Goal: Task Accomplishment & Management: Use online tool/utility

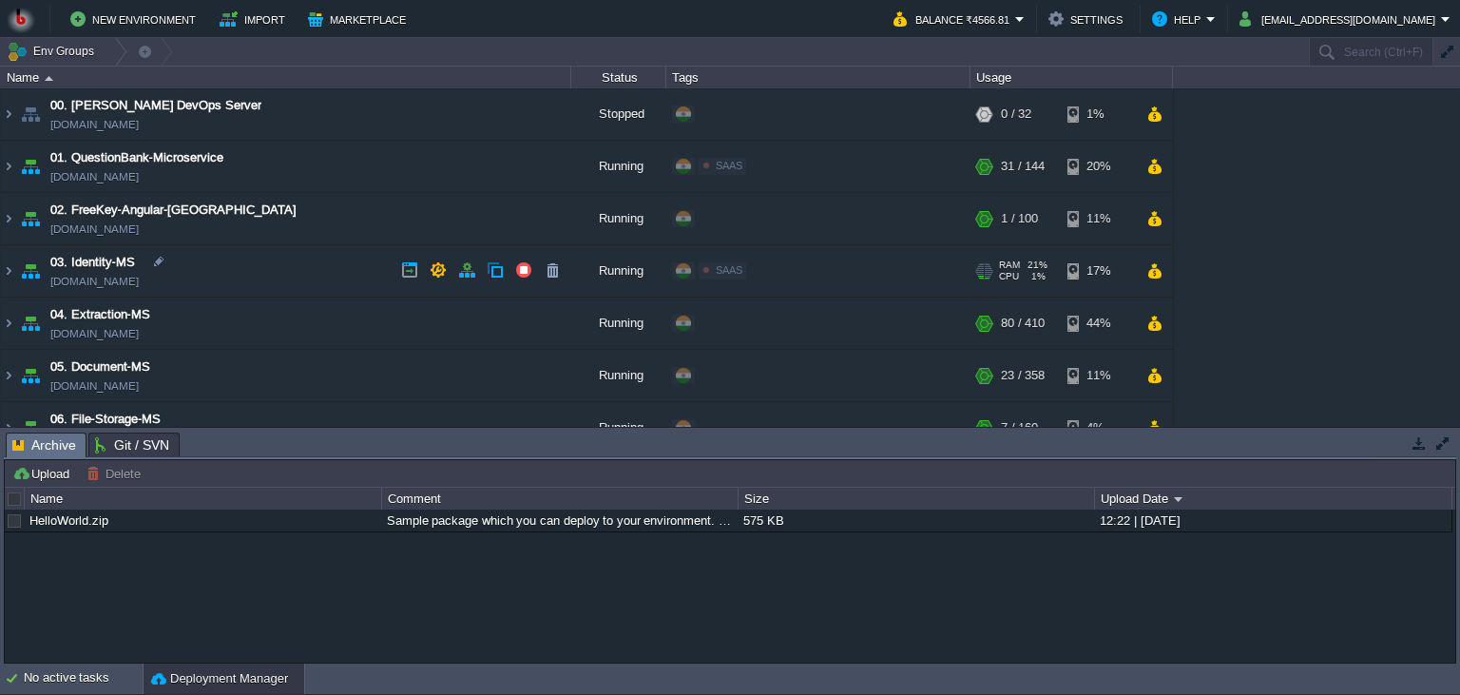
click at [312, 292] on td "03. Identity-MS [DOMAIN_NAME]" at bounding box center [286, 271] width 570 height 52
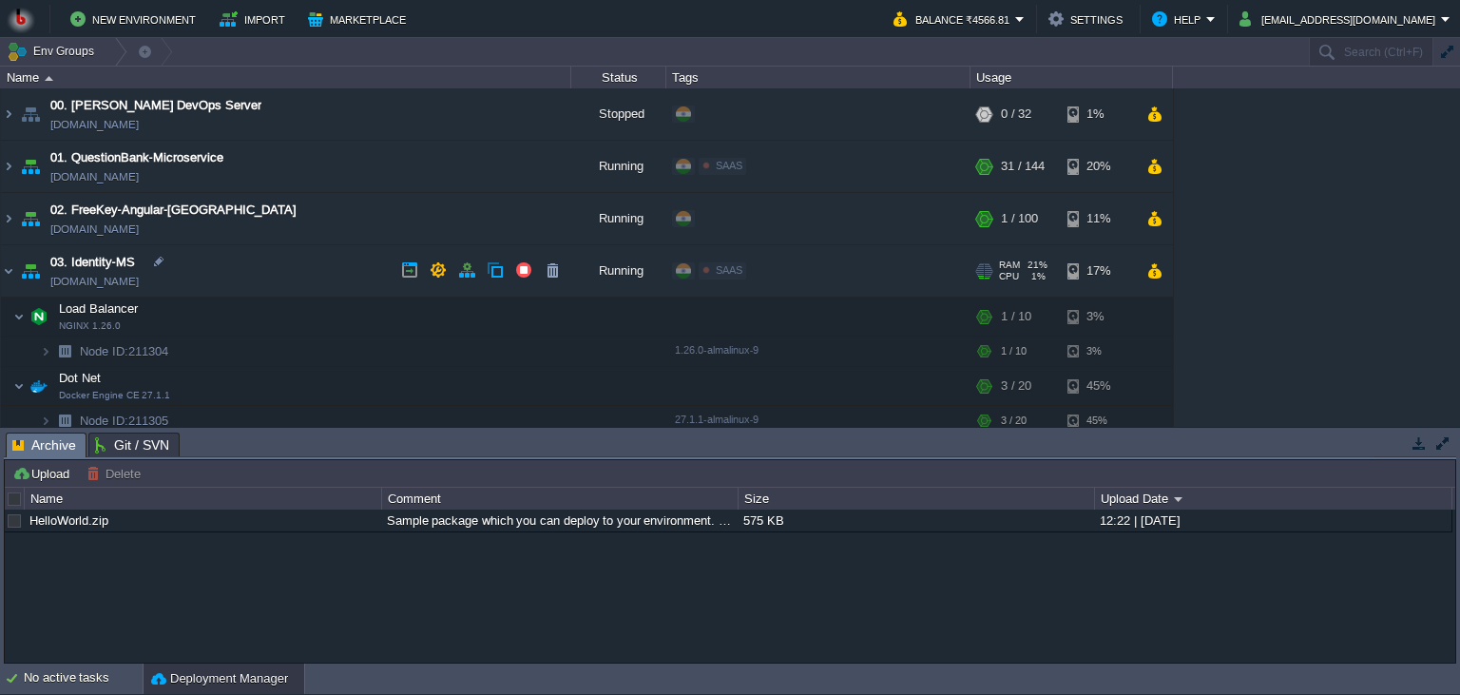
click at [315, 292] on td "03. Identity-MS [DOMAIN_NAME]" at bounding box center [286, 271] width 570 height 52
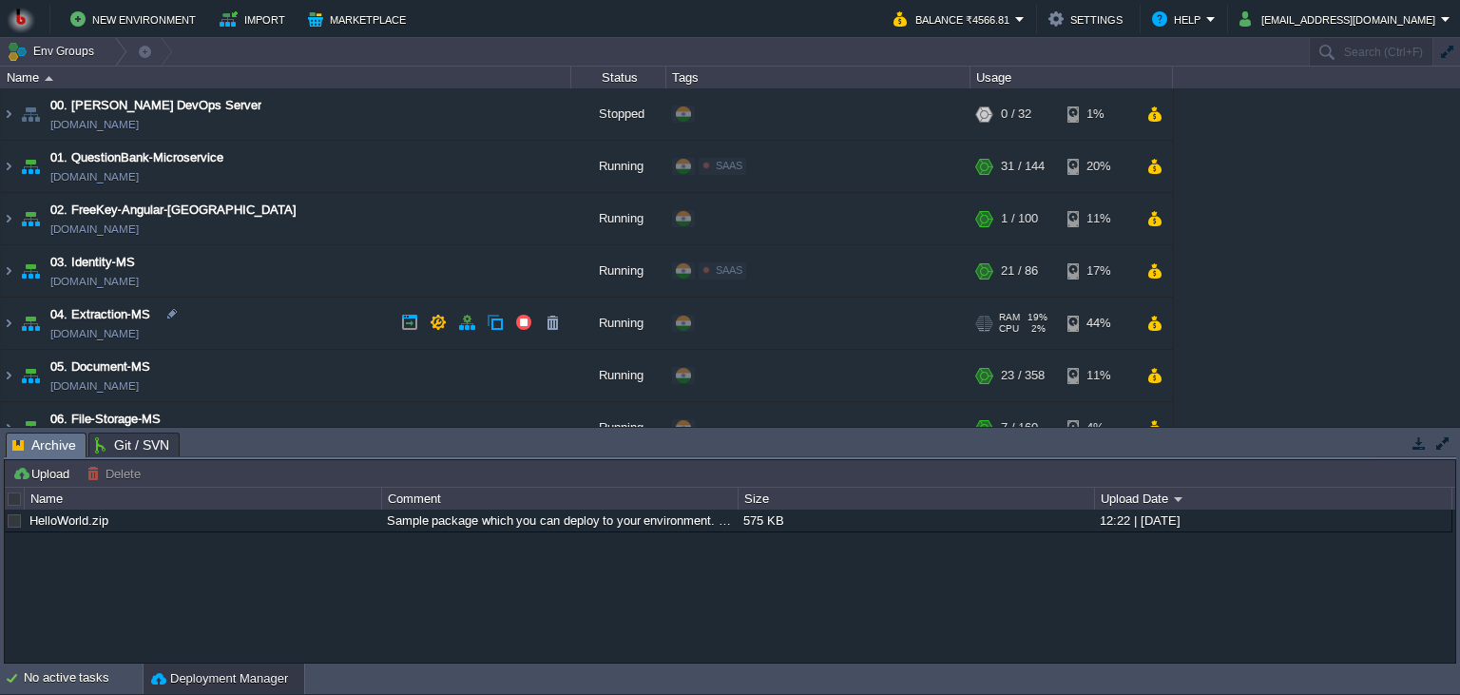
click at [298, 315] on td "04. Extraction-MS [DOMAIN_NAME]" at bounding box center [286, 324] width 570 height 52
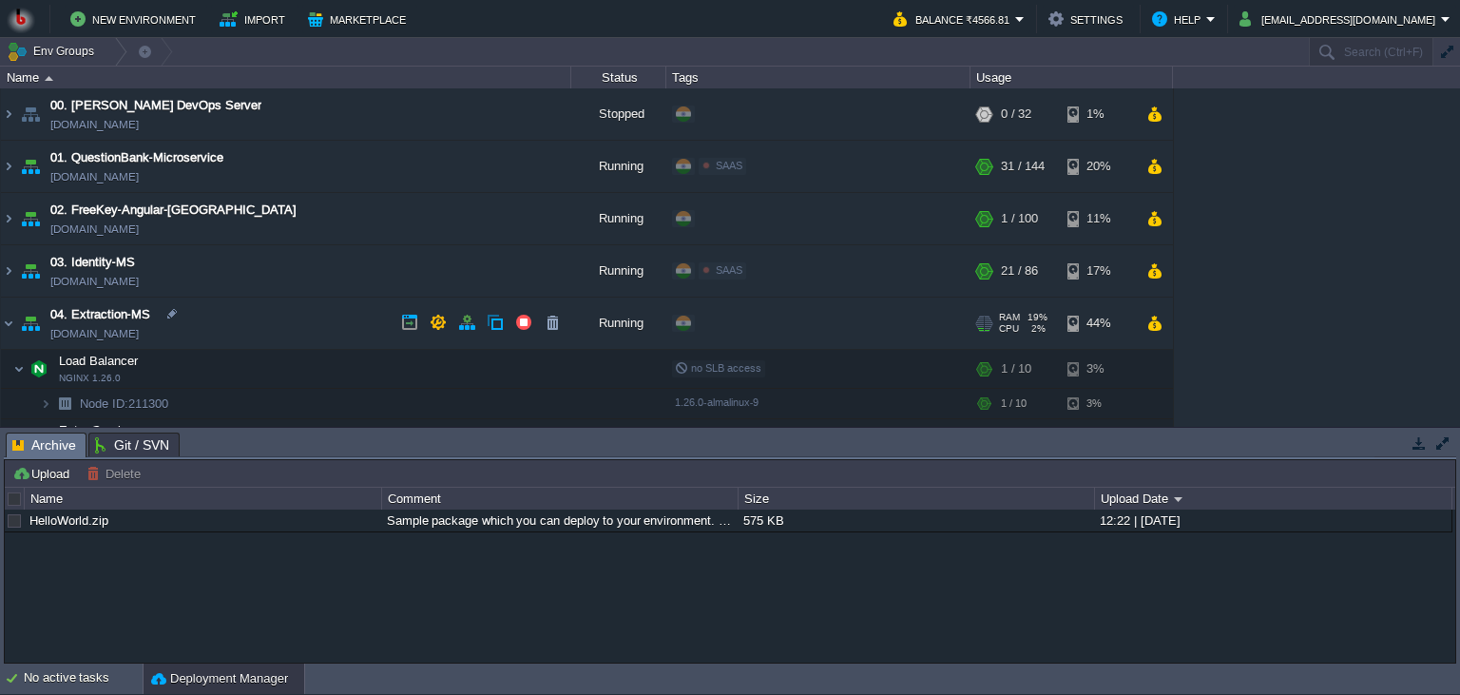
scroll to position [173, 0]
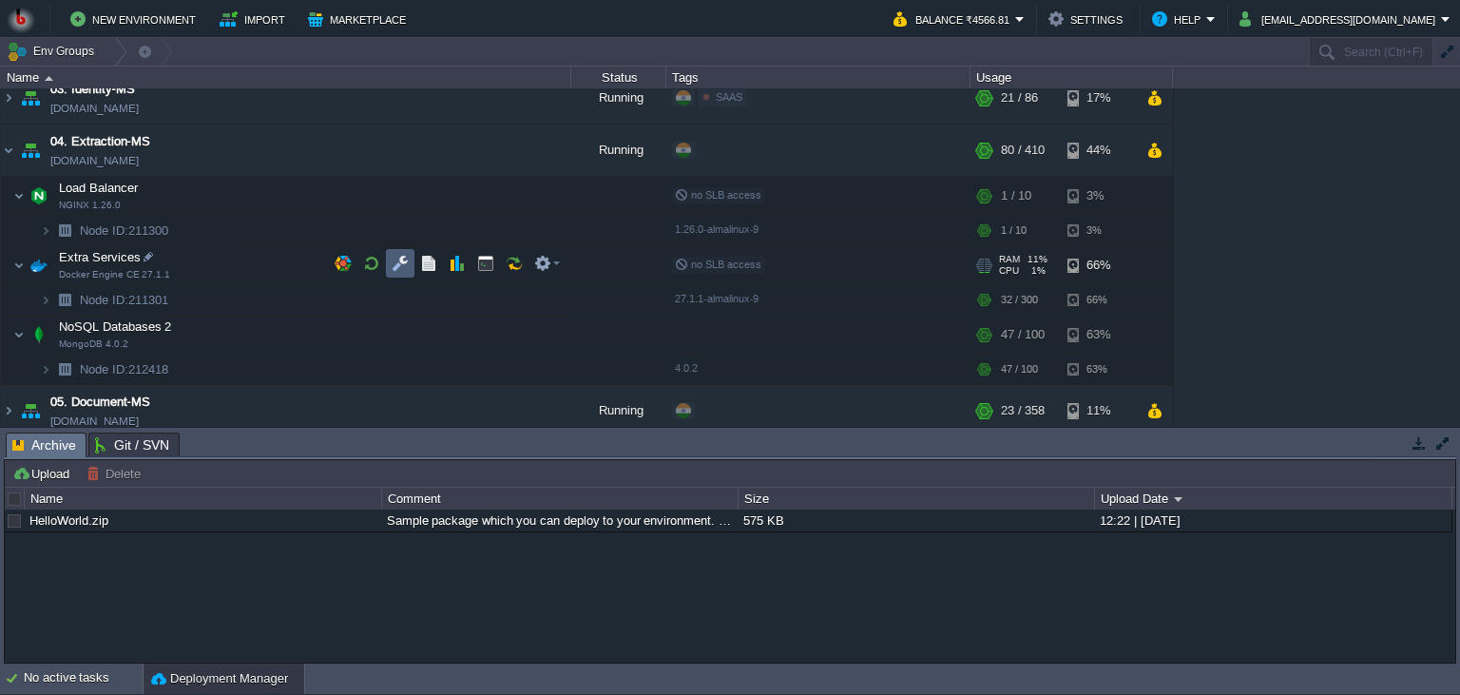
click at [394, 264] on button "button" at bounding box center [400, 263] width 17 height 17
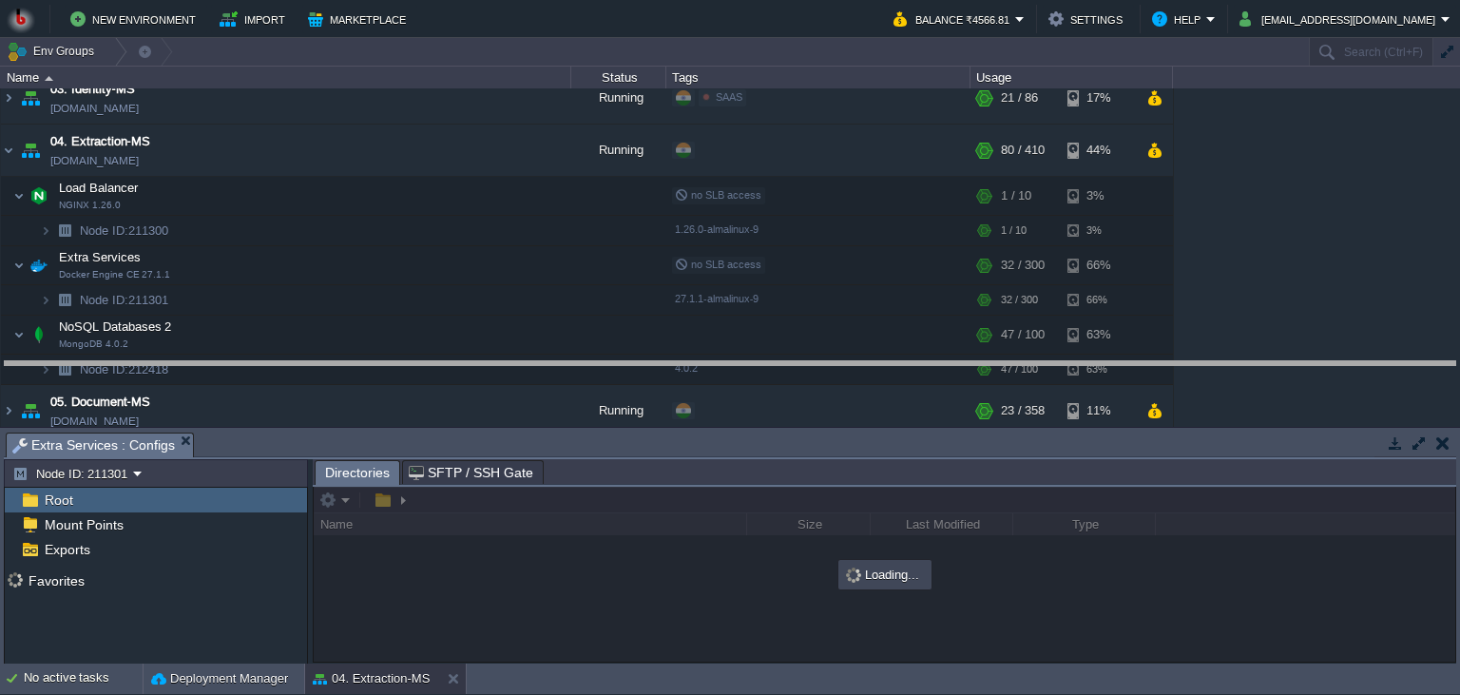
drag, startPoint x: 396, startPoint y: 434, endPoint x: 412, endPoint y: 339, distance: 96.3
click at [412, 339] on body "New Environment Import Marketplace Bonus ₹0.00 Upgrade Account Balance ₹4566.81…" at bounding box center [730, 347] width 1460 height 695
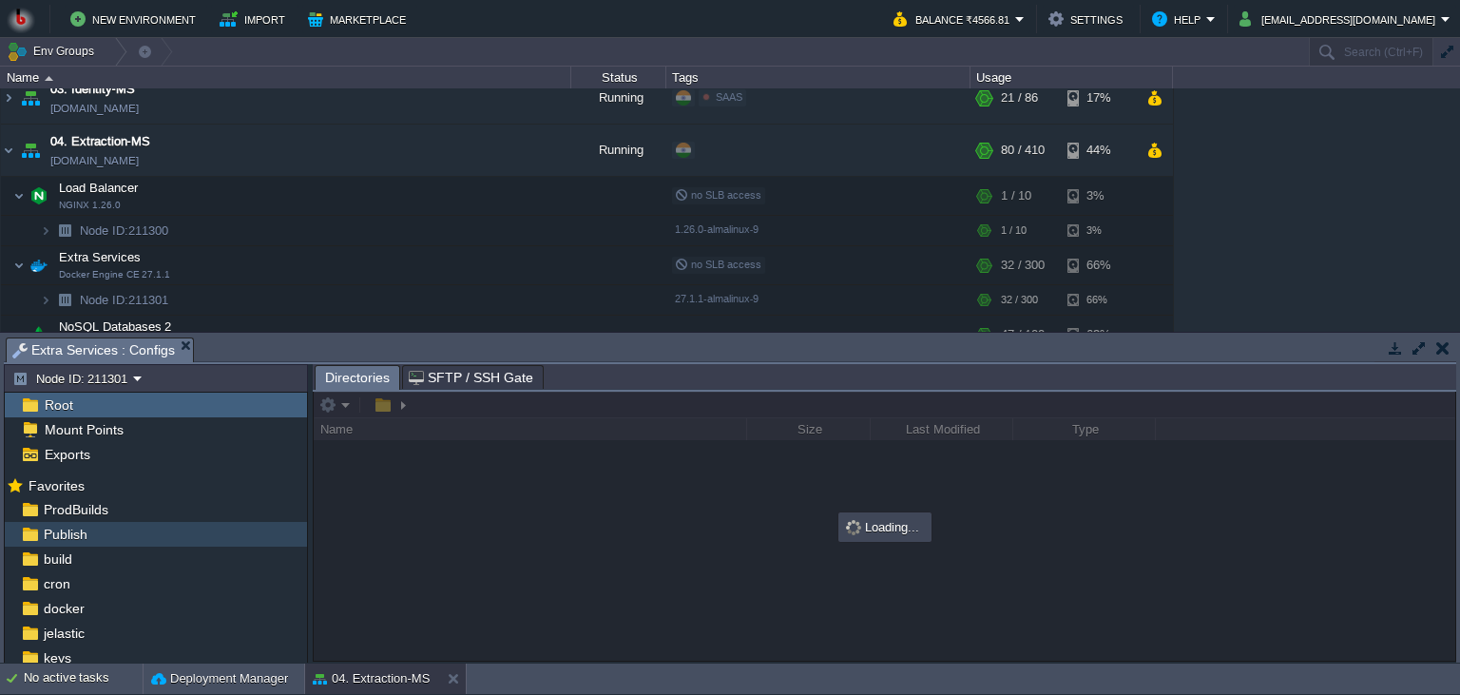
click at [148, 527] on div "Publish" at bounding box center [156, 534] width 302 height 25
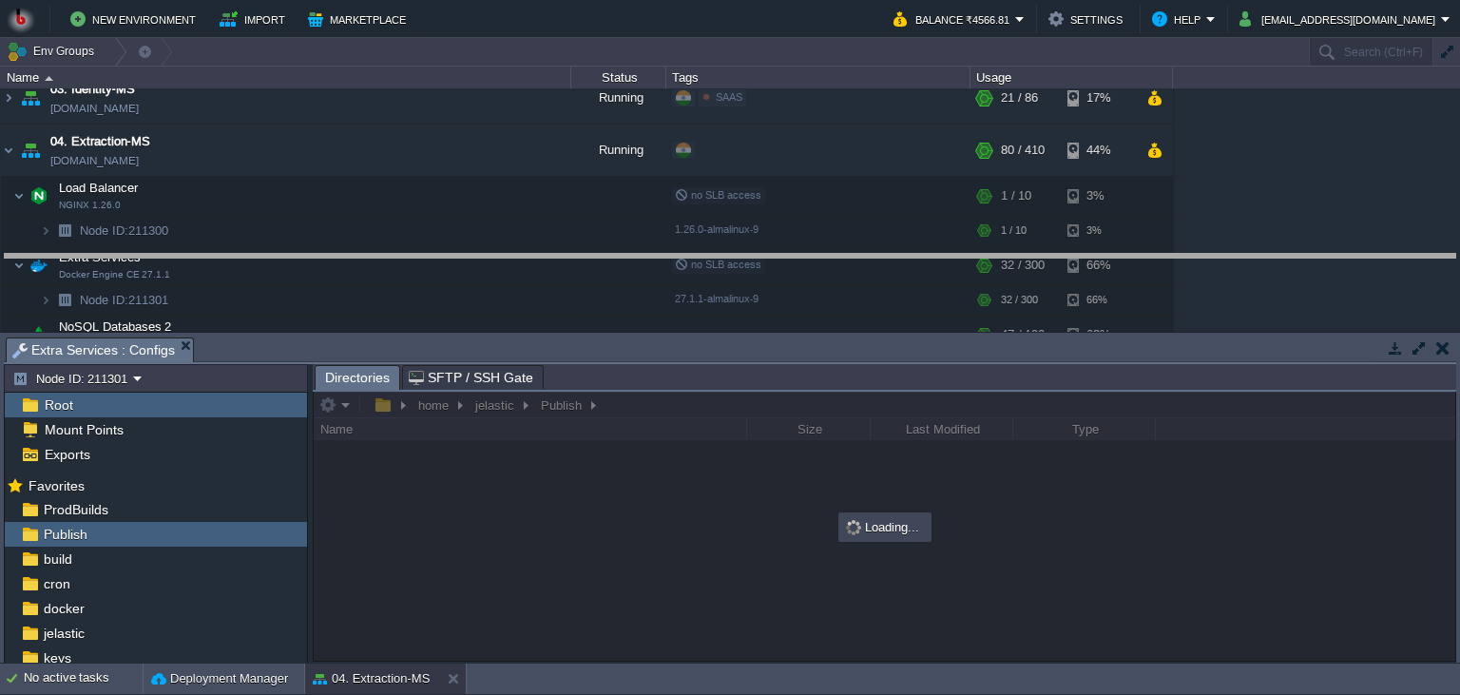
drag, startPoint x: 435, startPoint y: 345, endPoint x: 451, endPoint y: 259, distance: 87.8
click at [451, 259] on body "New Environment Import Marketplace Bonus ₹0.00 Upgrade Account Balance ₹4566.81…" at bounding box center [730, 347] width 1460 height 695
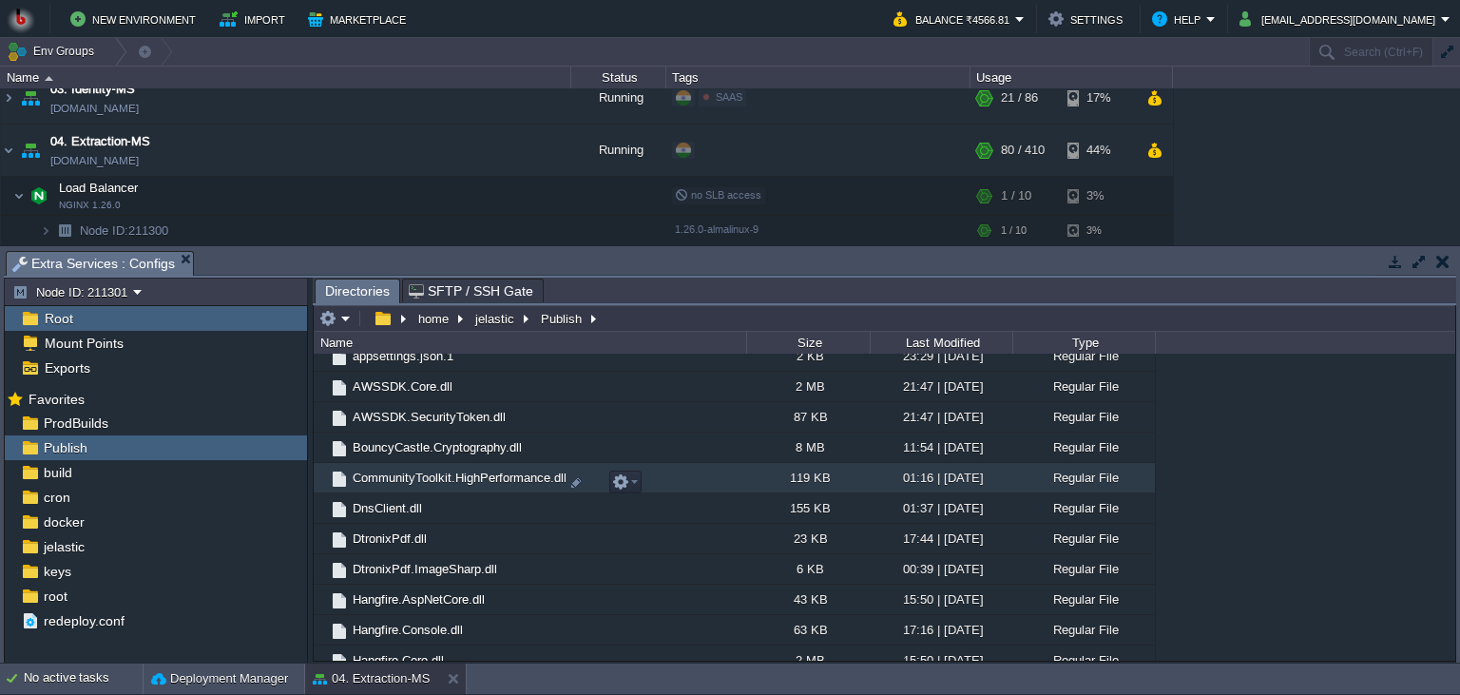
scroll to position [433, 0]
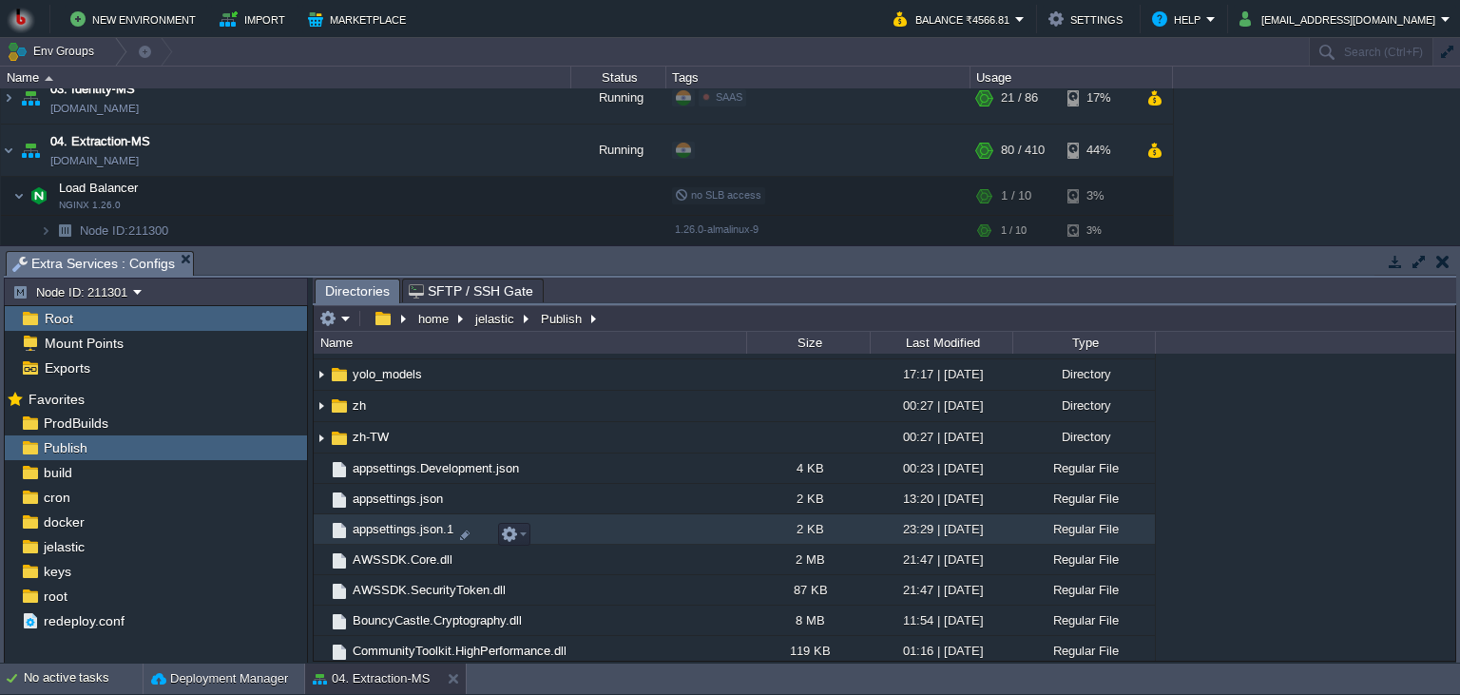
click at [686, 540] on td "appsettings.json.1" at bounding box center [530, 529] width 433 height 30
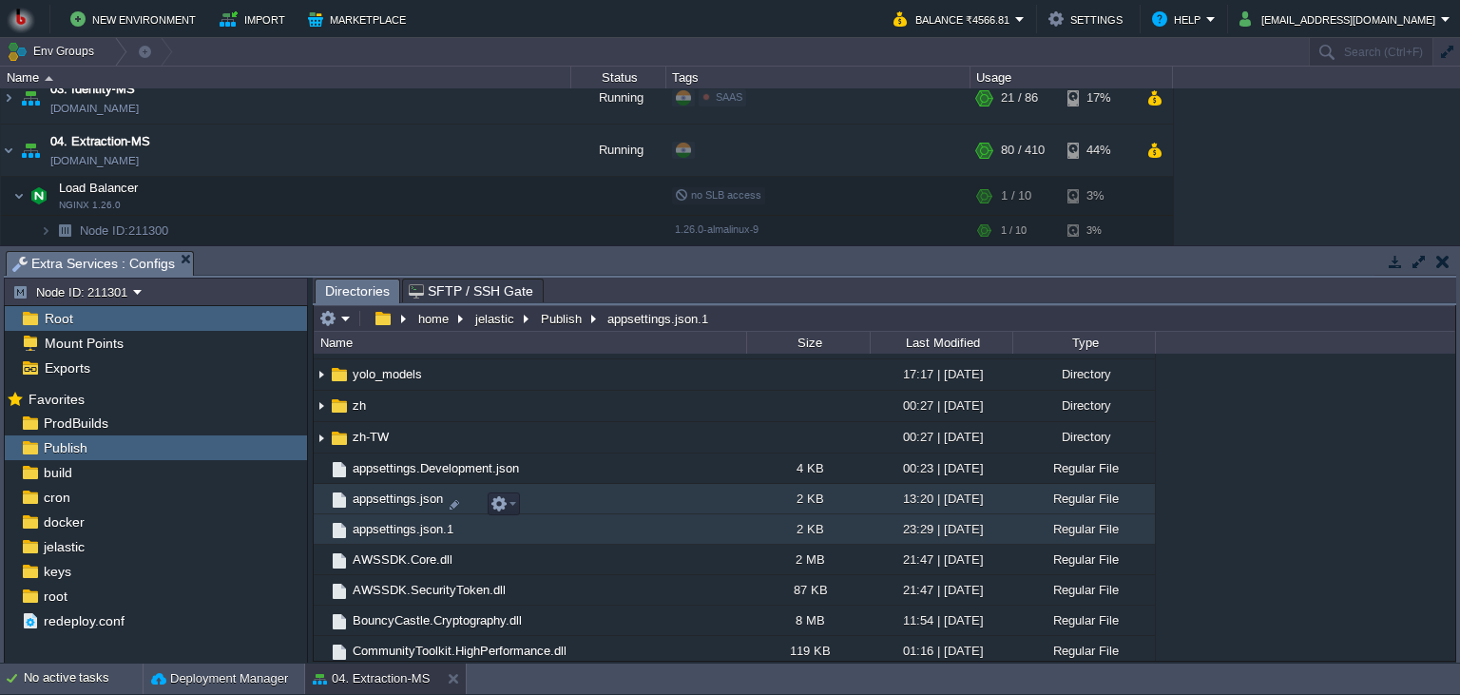
click at [705, 514] on td "appsettings.json" at bounding box center [530, 499] width 433 height 30
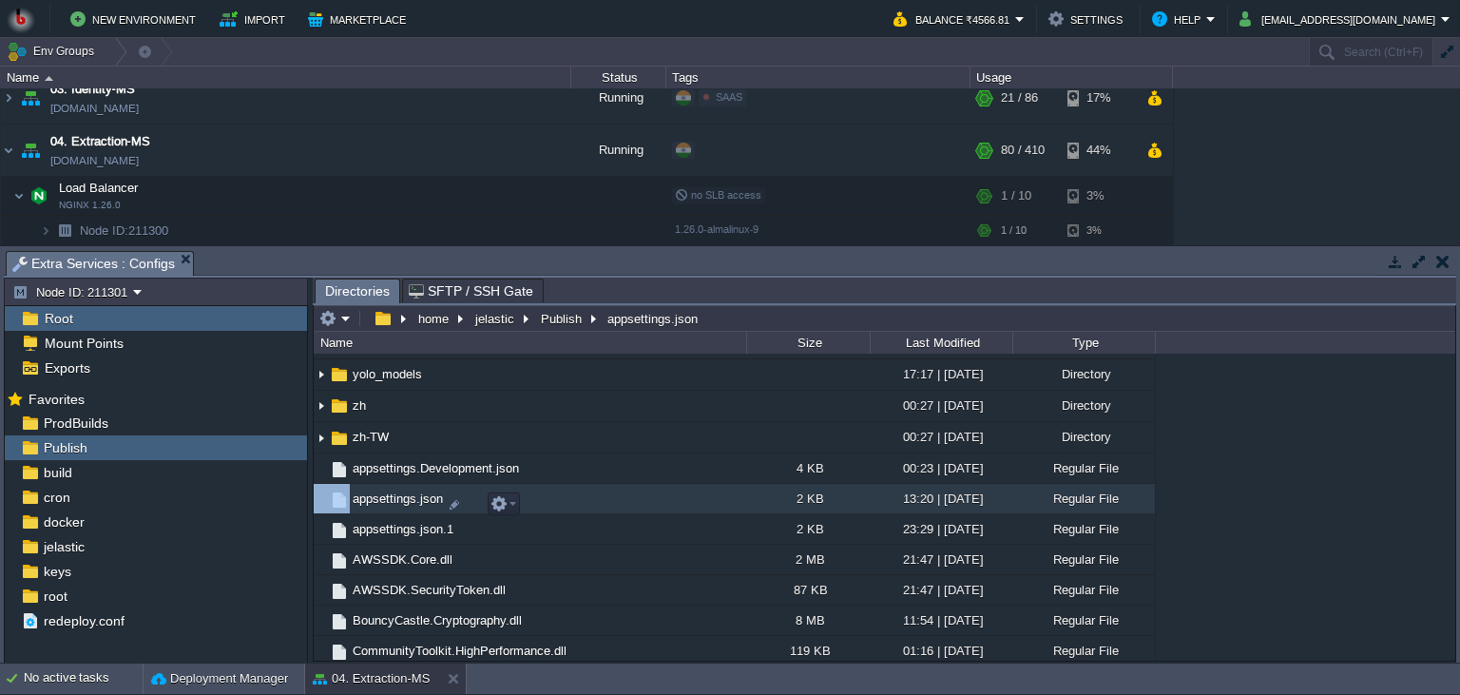
click at [705, 514] on td "appsettings.json" at bounding box center [530, 499] width 433 height 30
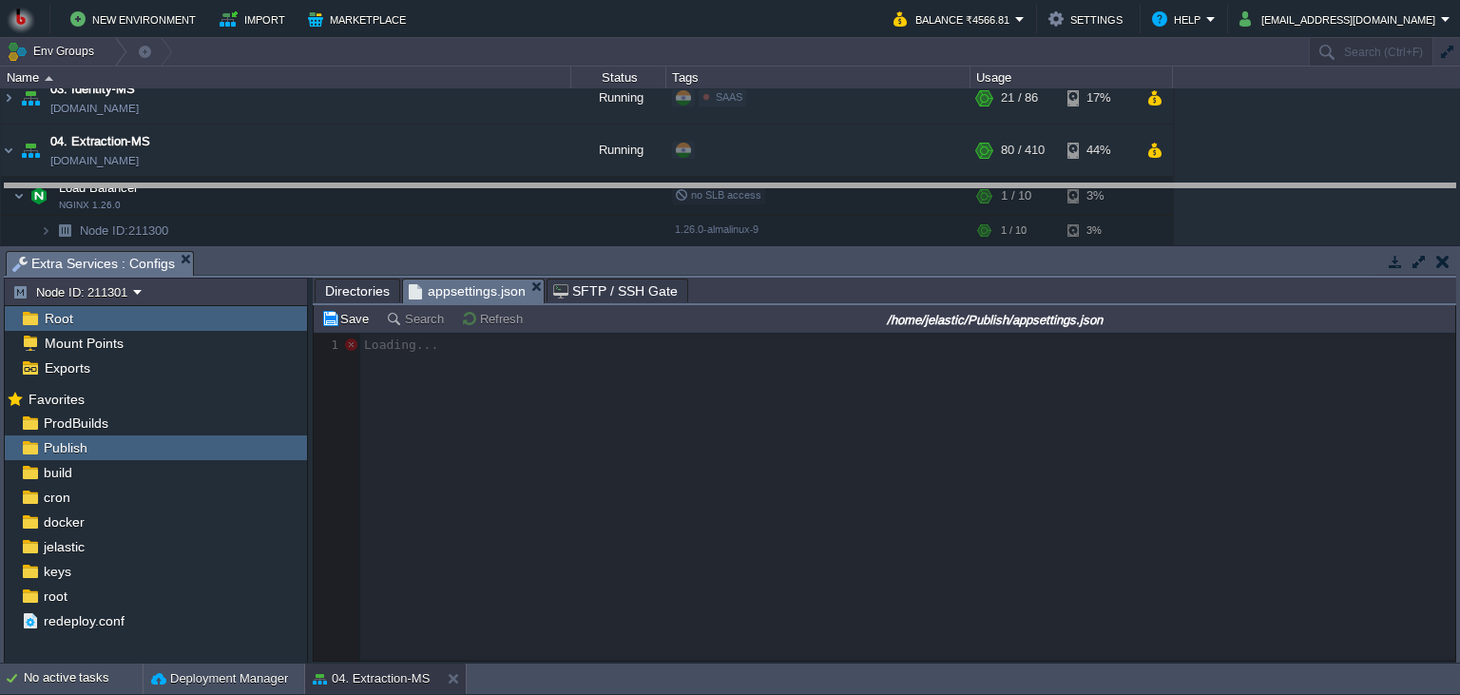
drag, startPoint x: 803, startPoint y: 261, endPoint x: 797, endPoint y: 188, distance: 73.5
click at [797, 188] on body "New Environment Import Marketplace Bonus ₹0.00 Upgrade Account Balance ₹4566.81…" at bounding box center [730, 347] width 1460 height 695
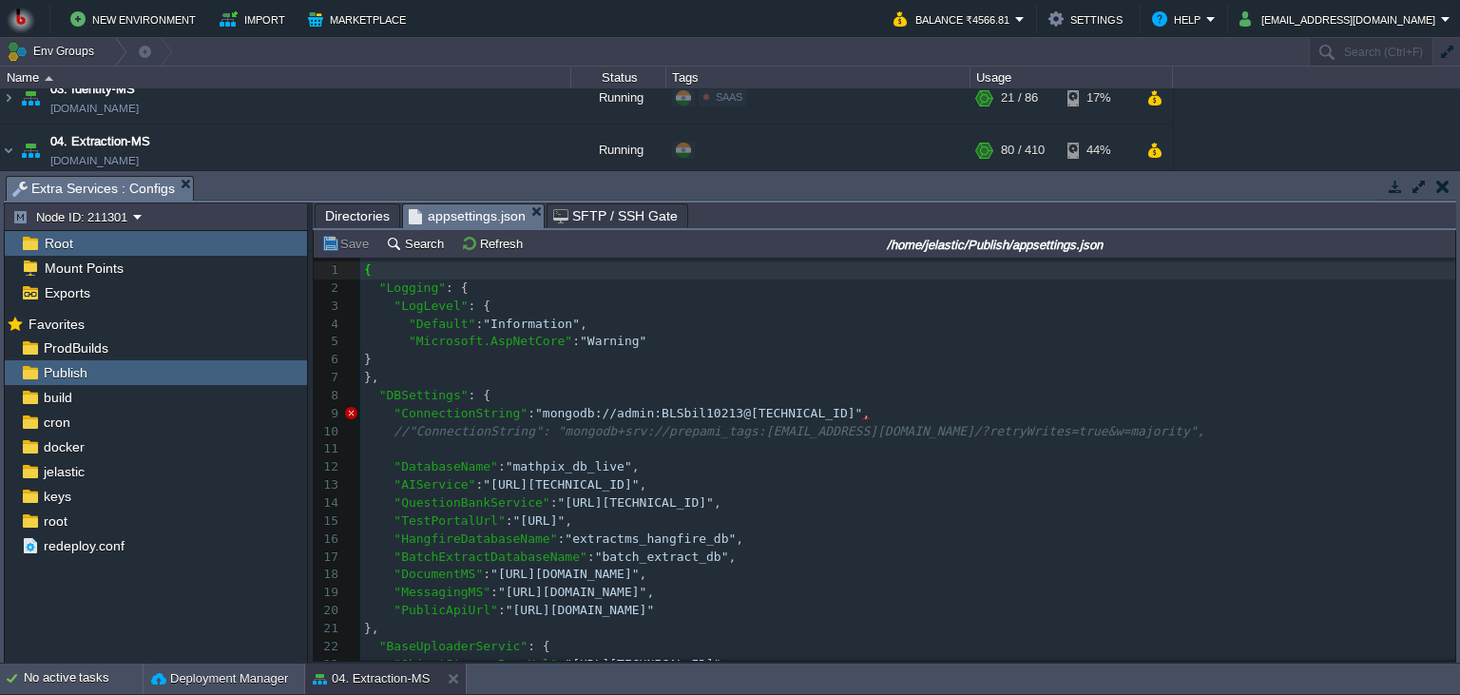
scroll to position [7, 0]
click at [914, 542] on pre ""HangfireDatabaseName" : "extractms_hangfire_db" ," at bounding box center [907, 539] width 1095 height 18
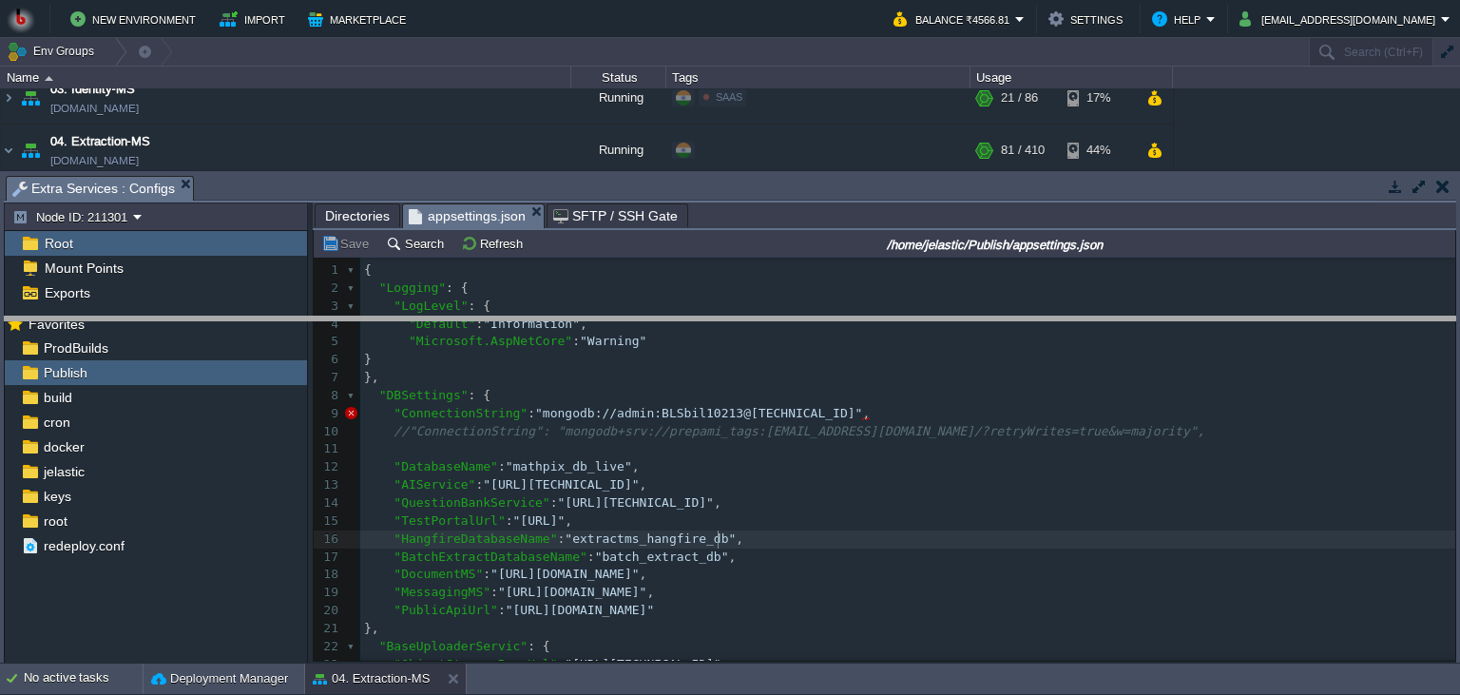
click at [564, 341] on body "New Environment Import Marketplace Bonus ₹0.00 Upgrade Account Balance ₹4566.81…" at bounding box center [730, 347] width 1460 height 695
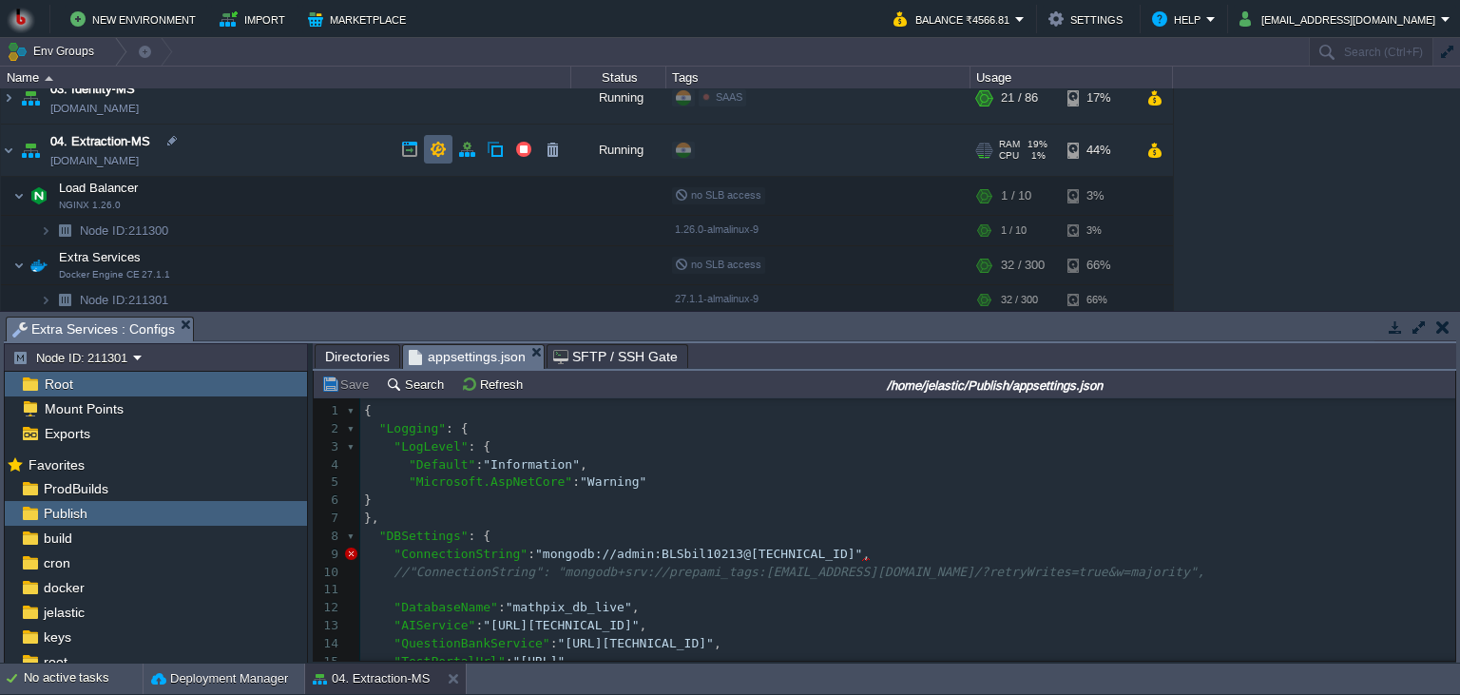
click at [449, 144] on td at bounding box center [438, 149] width 29 height 29
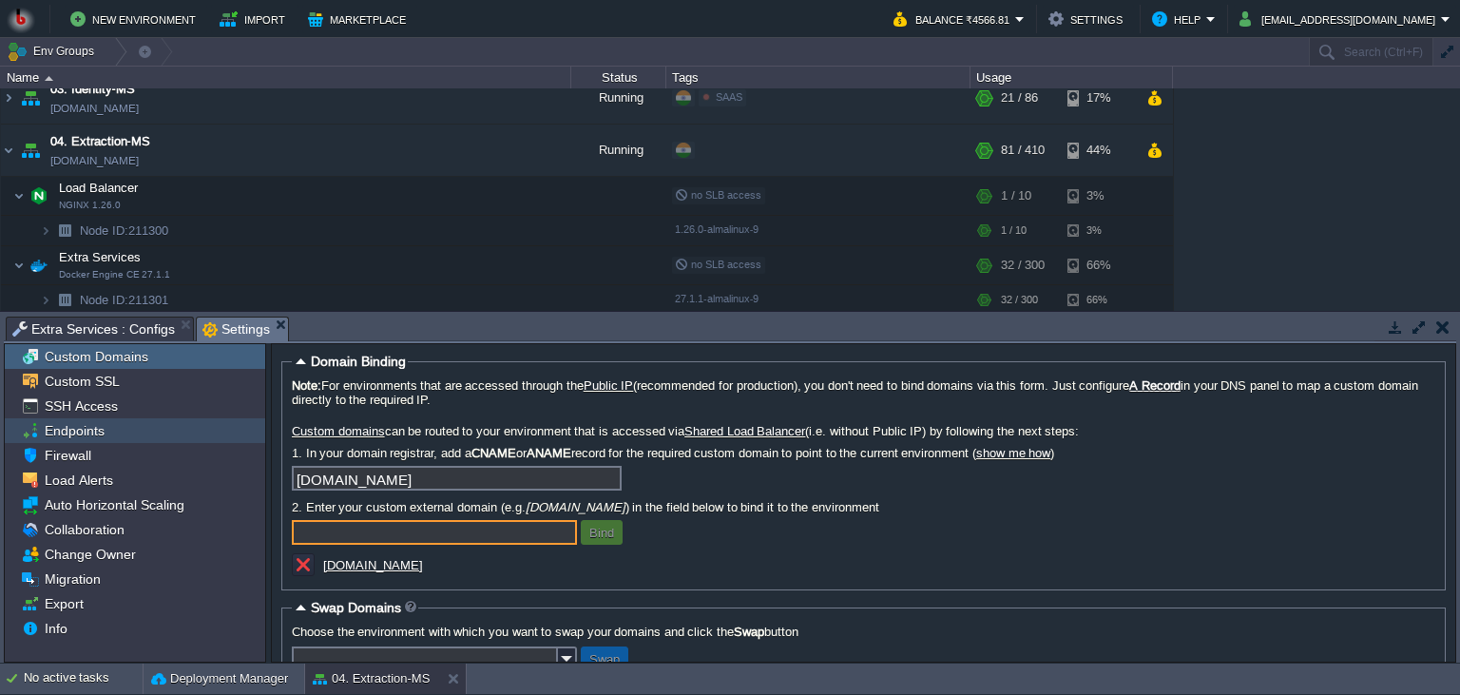
click at [146, 436] on div "Endpoints" at bounding box center [135, 430] width 260 height 25
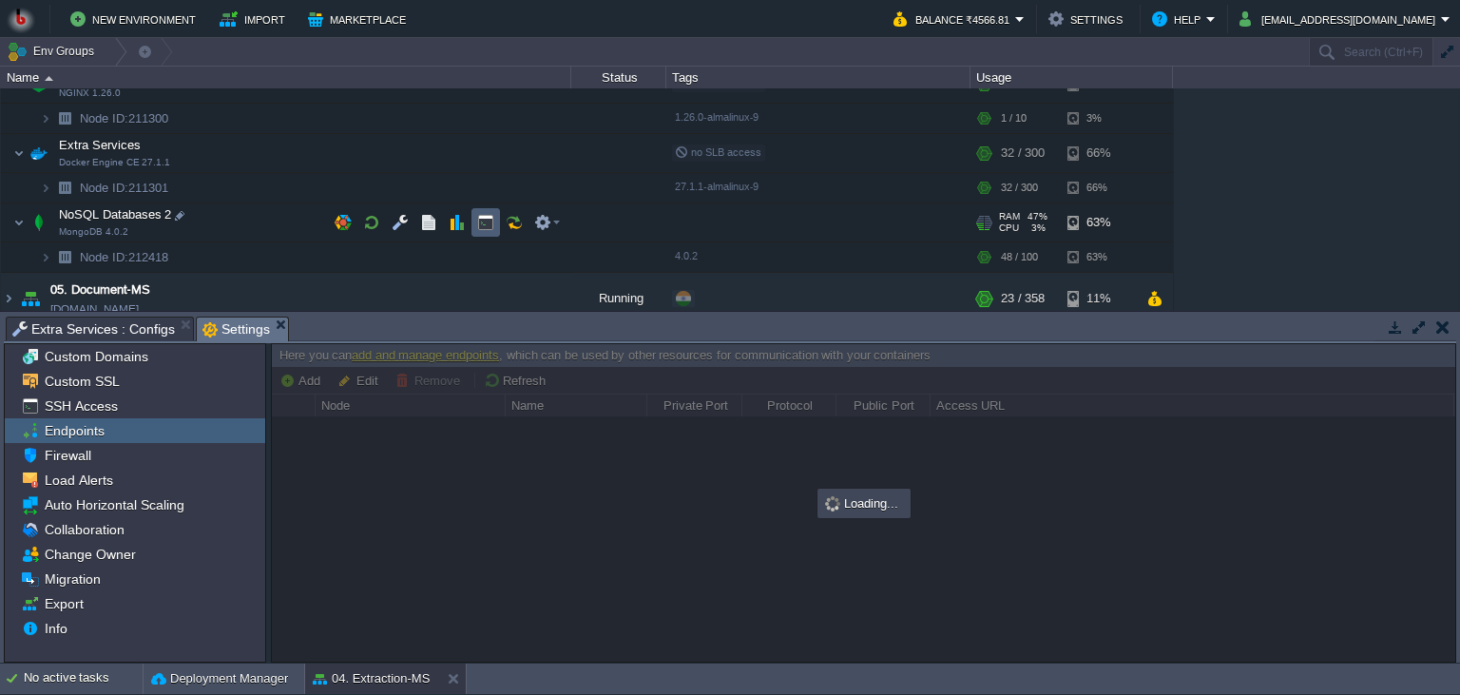
scroll to position [346, 0]
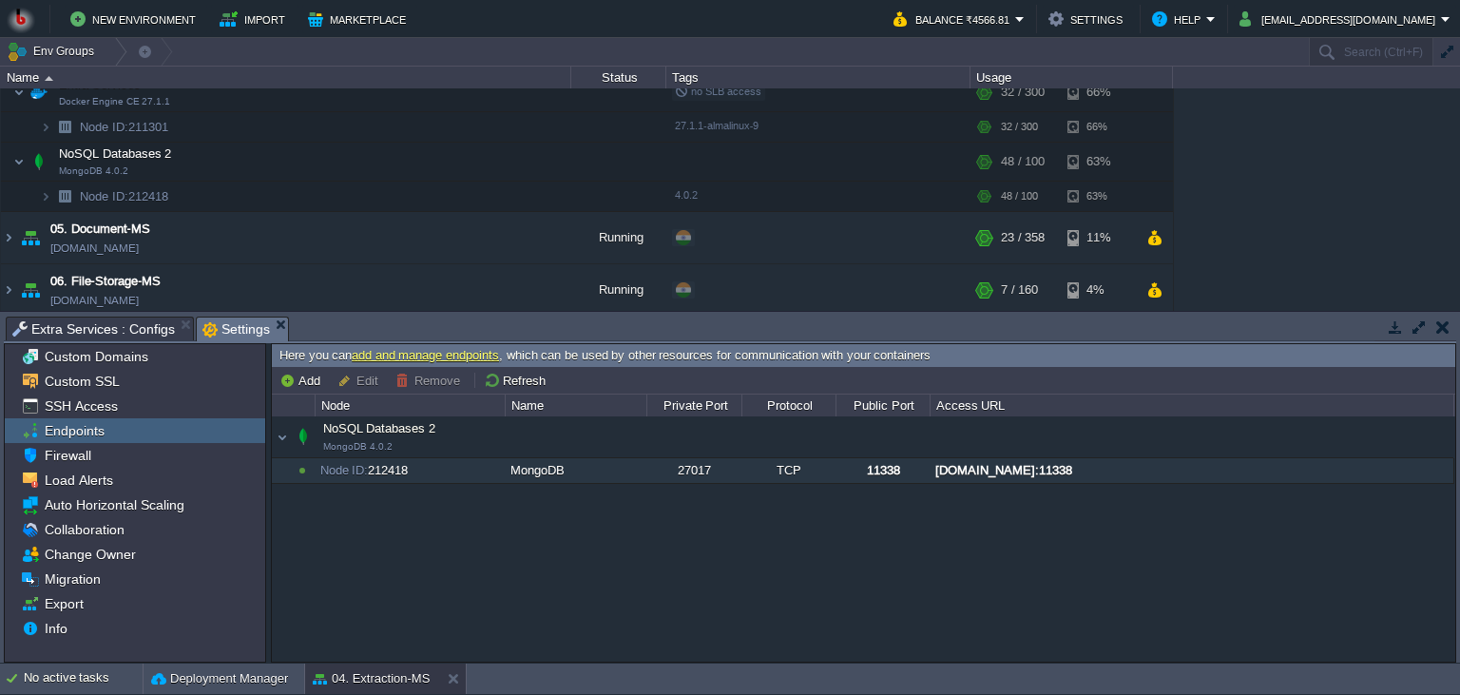
click at [1081, 471] on div "[DOMAIN_NAME]:11338" at bounding box center [1192, 470] width 522 height 25
click at [142, 325] on span "Extra Services : Configs" at bounding box center [93, 328] width 163 height 23
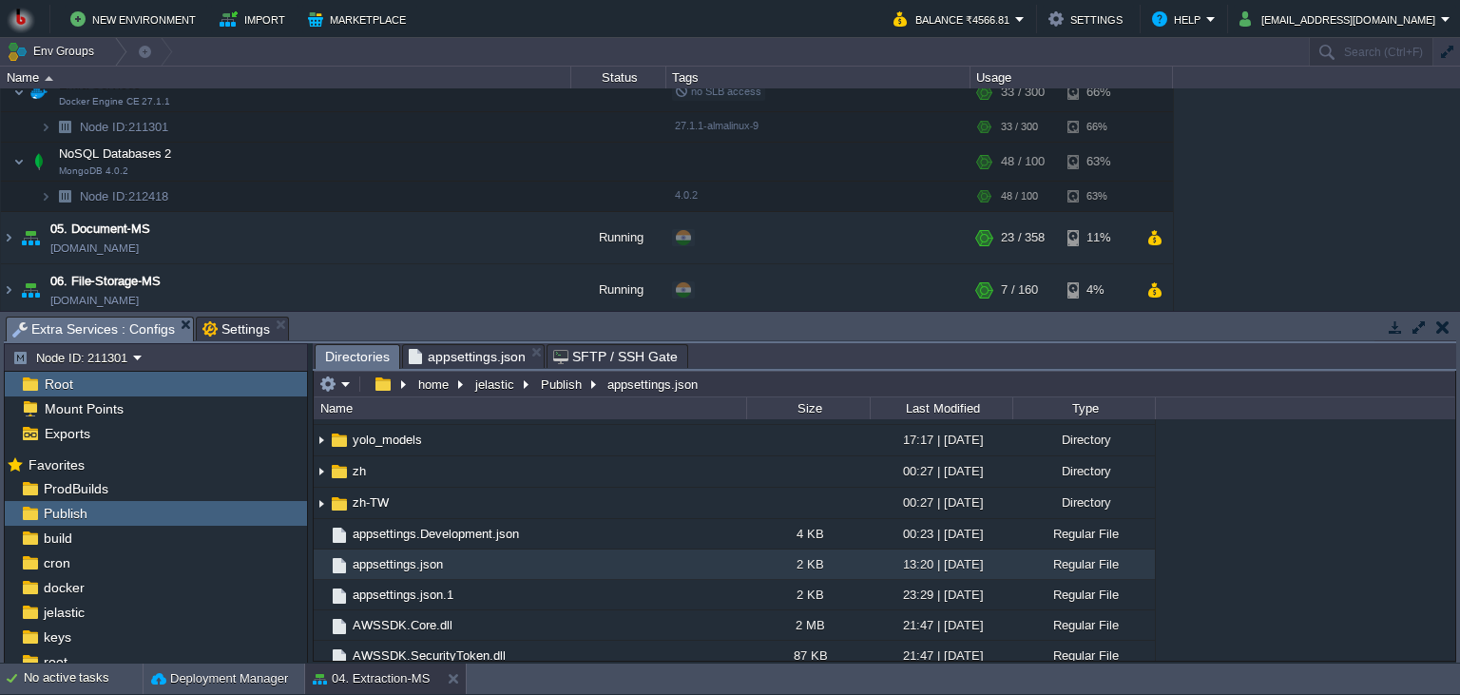
click at [356, 362] on span "Directories" at bounding box center [357, 357] width 65 height 24
click at [336, 384] on em at bounding box center [334, 383] width 31 height 17
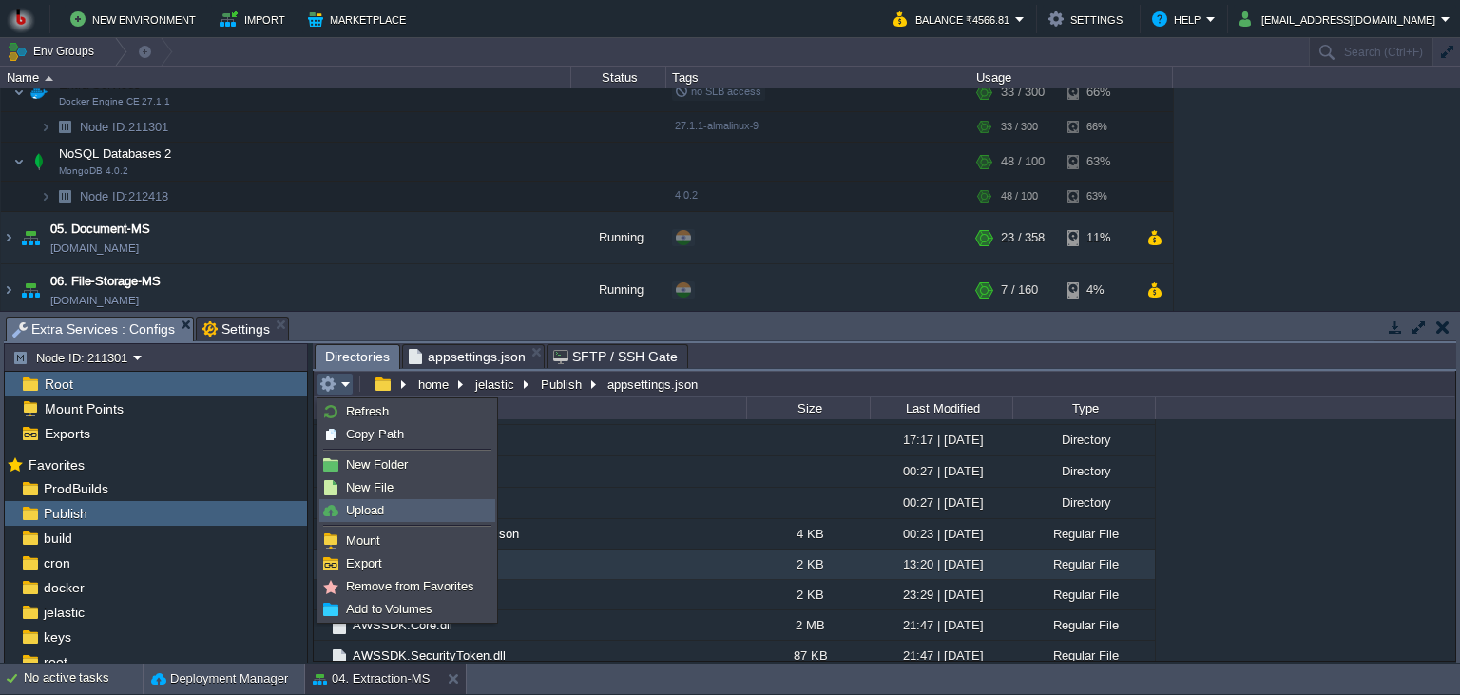
click at [390, 515] on link "Upload" at bounding box center [407, 510] width 174 height 21
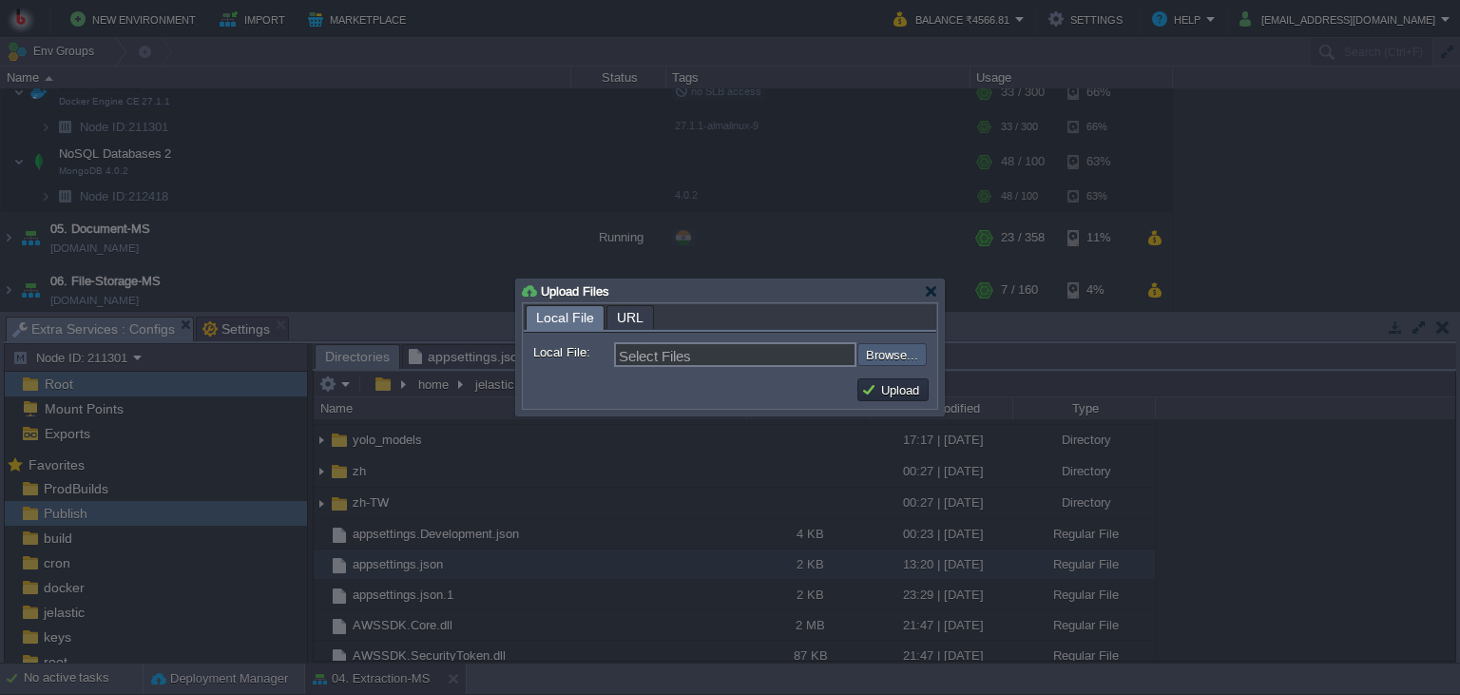
click at [889, 344] on input "file" at bounding box center [806, 354] width 240 height 23
type input "C:\fakepath\MathpixMSApp.dll"
type input "MathpixMSApp.dll"
click at [892, 394] on button "Upload" at bounding box center [893, 389] width 64 height 17
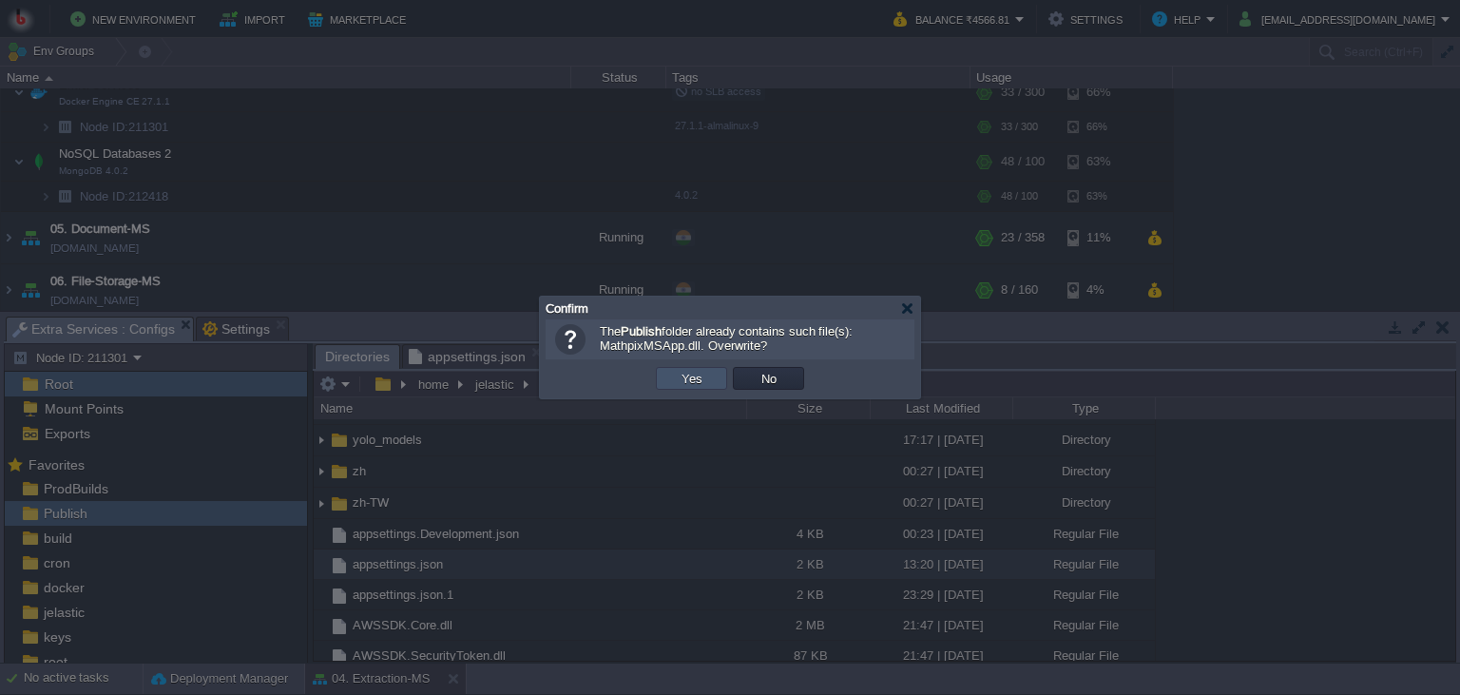
click at [705, 386] on button "Yes" at bounding box center [692, 378] width 32 height 17
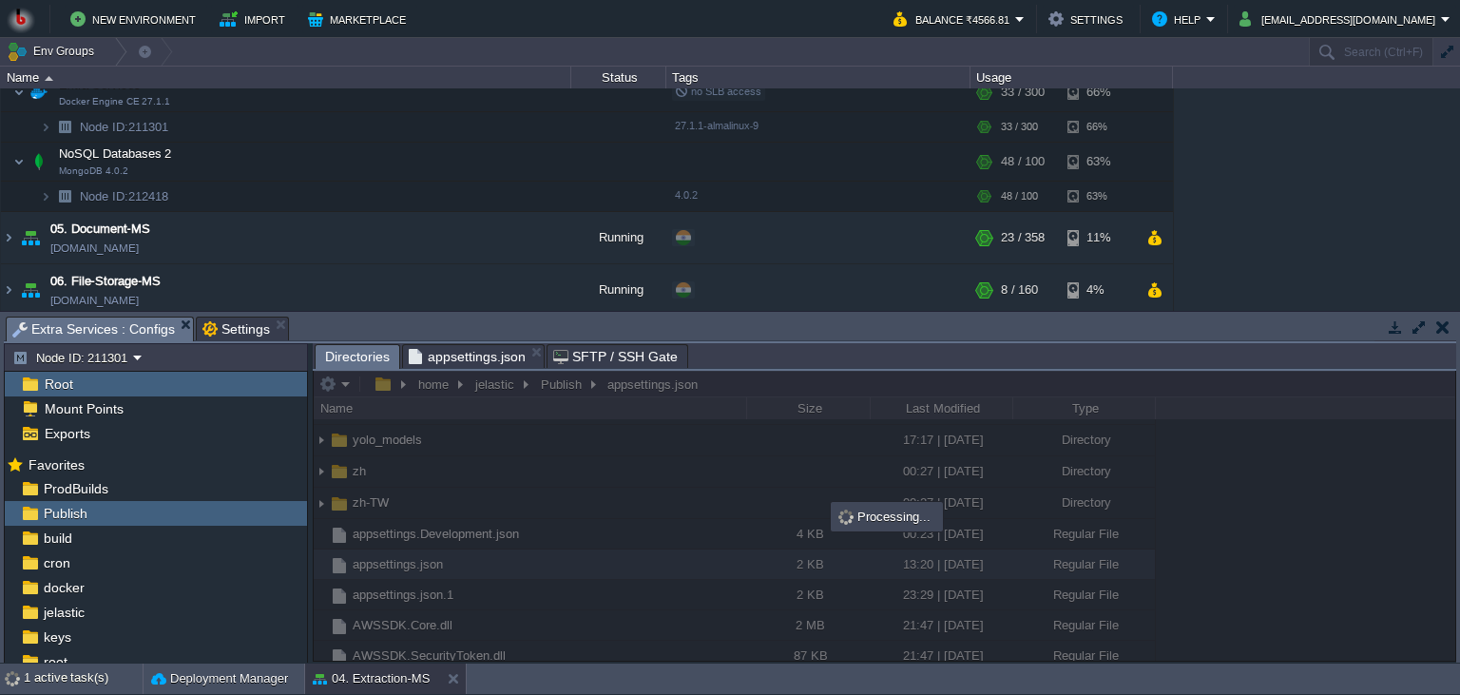
click at [789, 382] on body "New Environment Import Marketplace Bonus ₹0.00 Upgrade Account Balance ₹4566.81…" at bounding box center [730, 347] width 1460 height 695
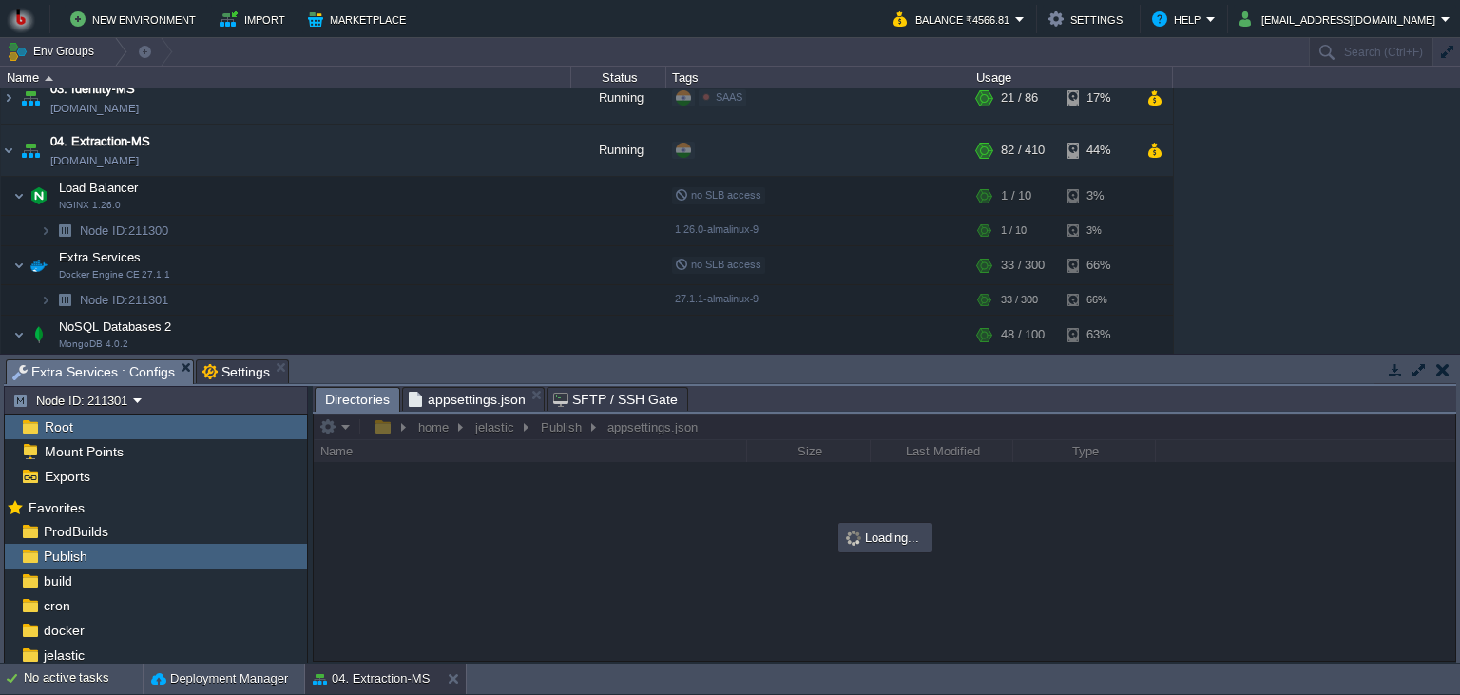
scroll to position [0, 0]
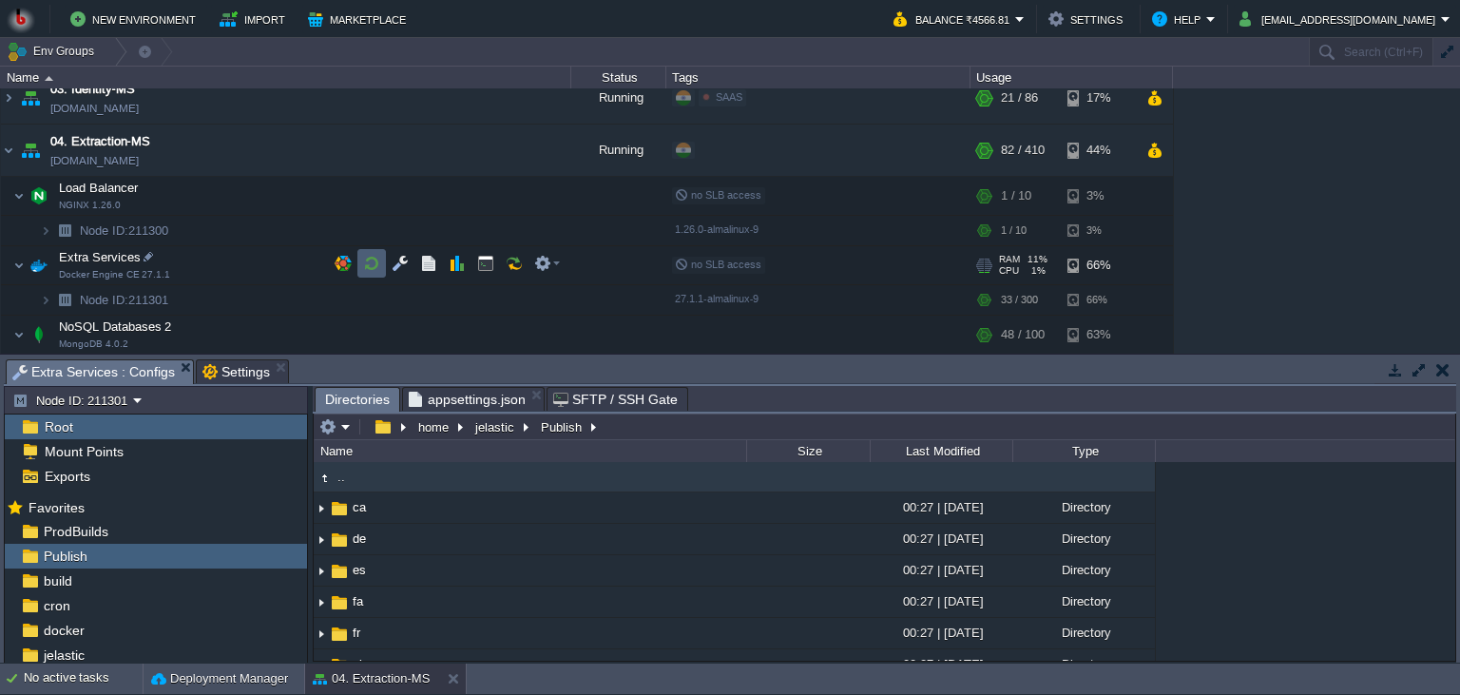
click at [359, 256] on td at bounding box center [371, 263] width 29 height 29
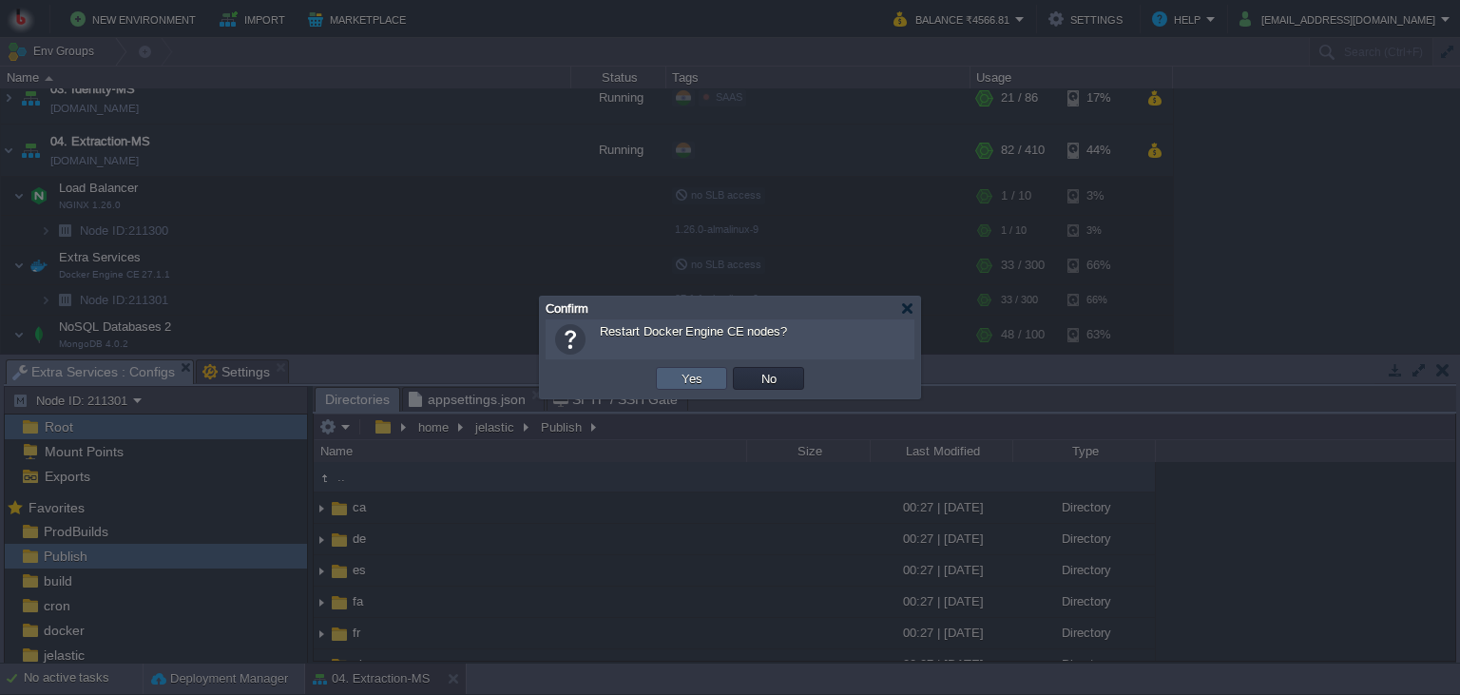
click at [687, 375] on button "Yes" at bounding box center [692, 378] width 32 height 17
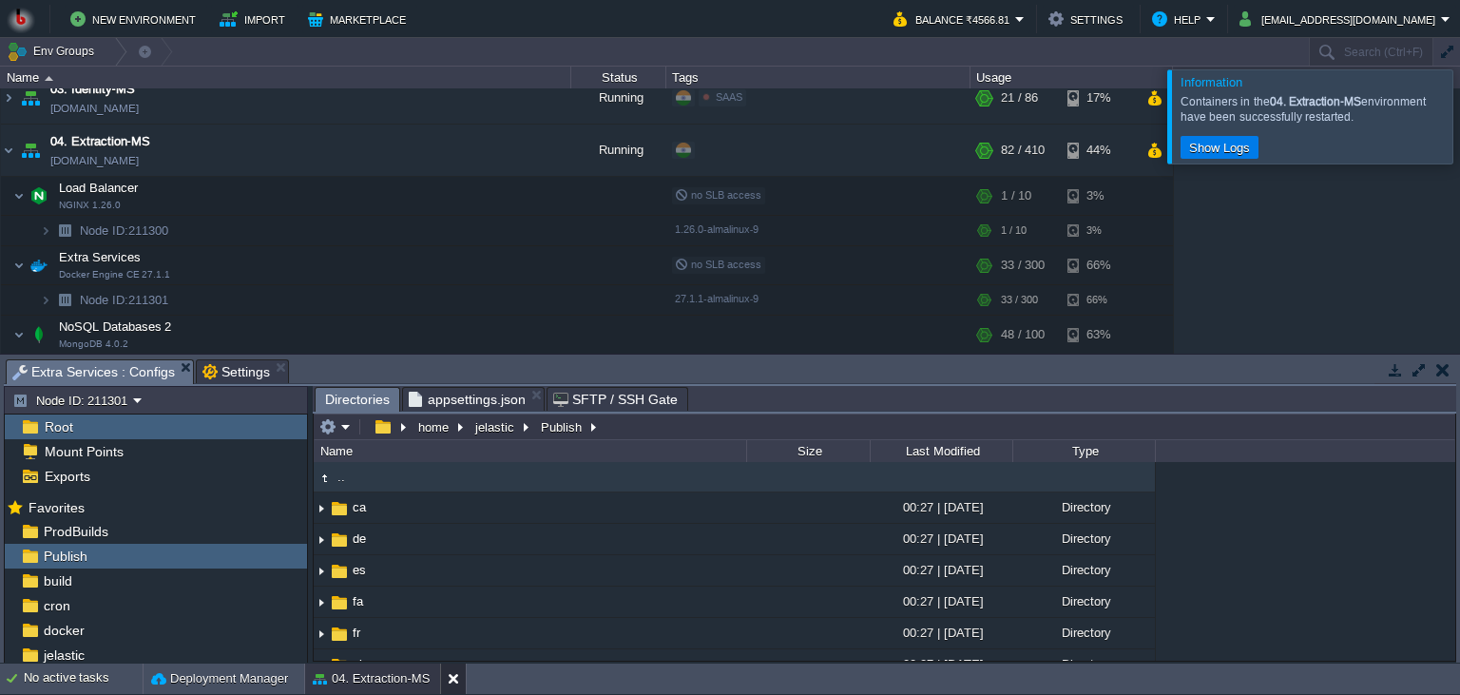
click at [457, 682] on button at bounding box center [457, 678] width 19 height 19
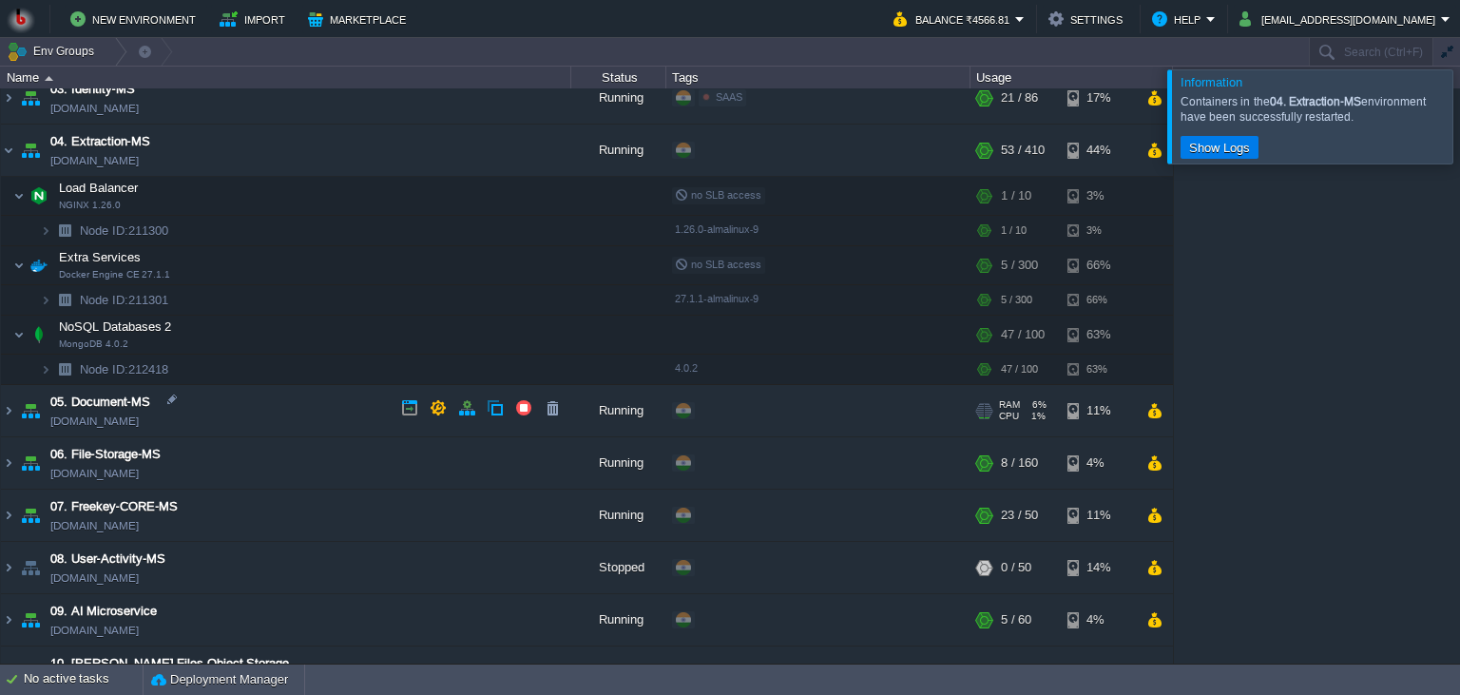
click at [304, 406] on td "05. Document-MS [DOMAIN_NAME]" at bounding box center [286, 411] width 570 height 52
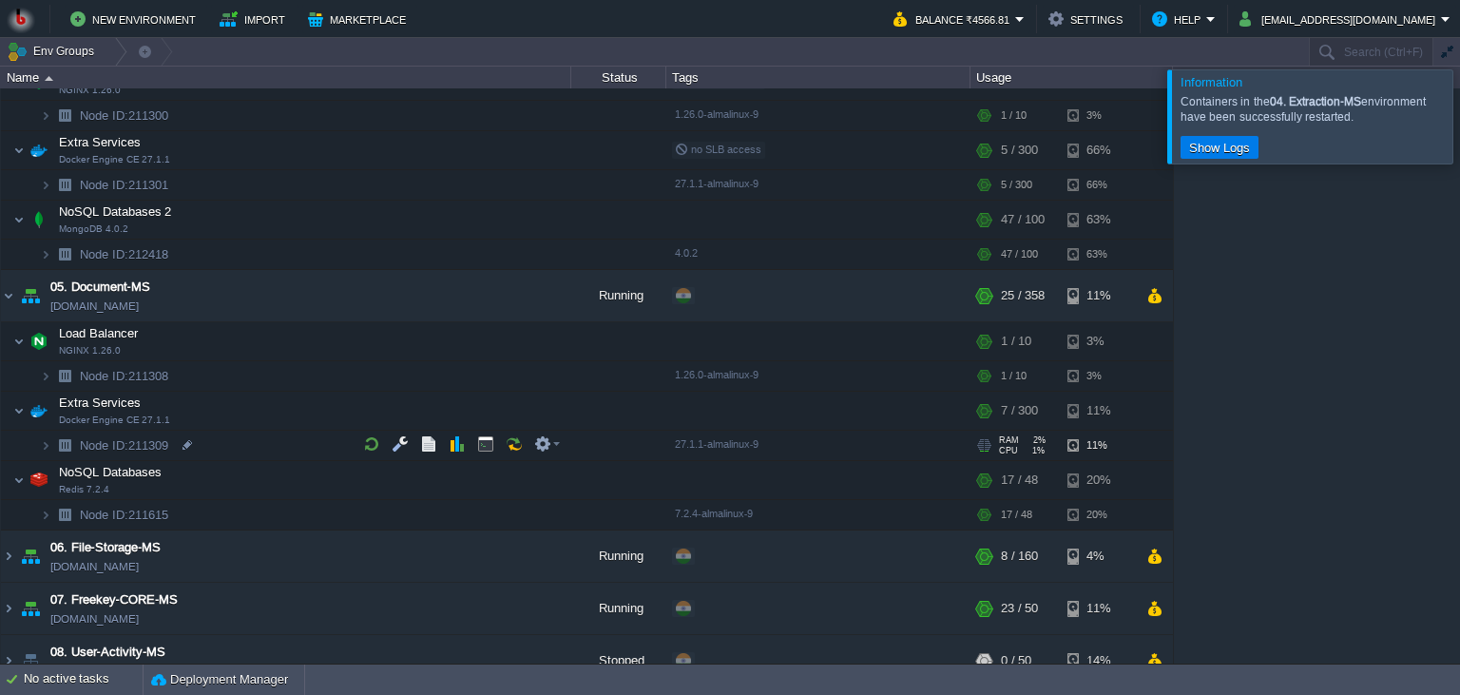
scroll to position [346, 0]
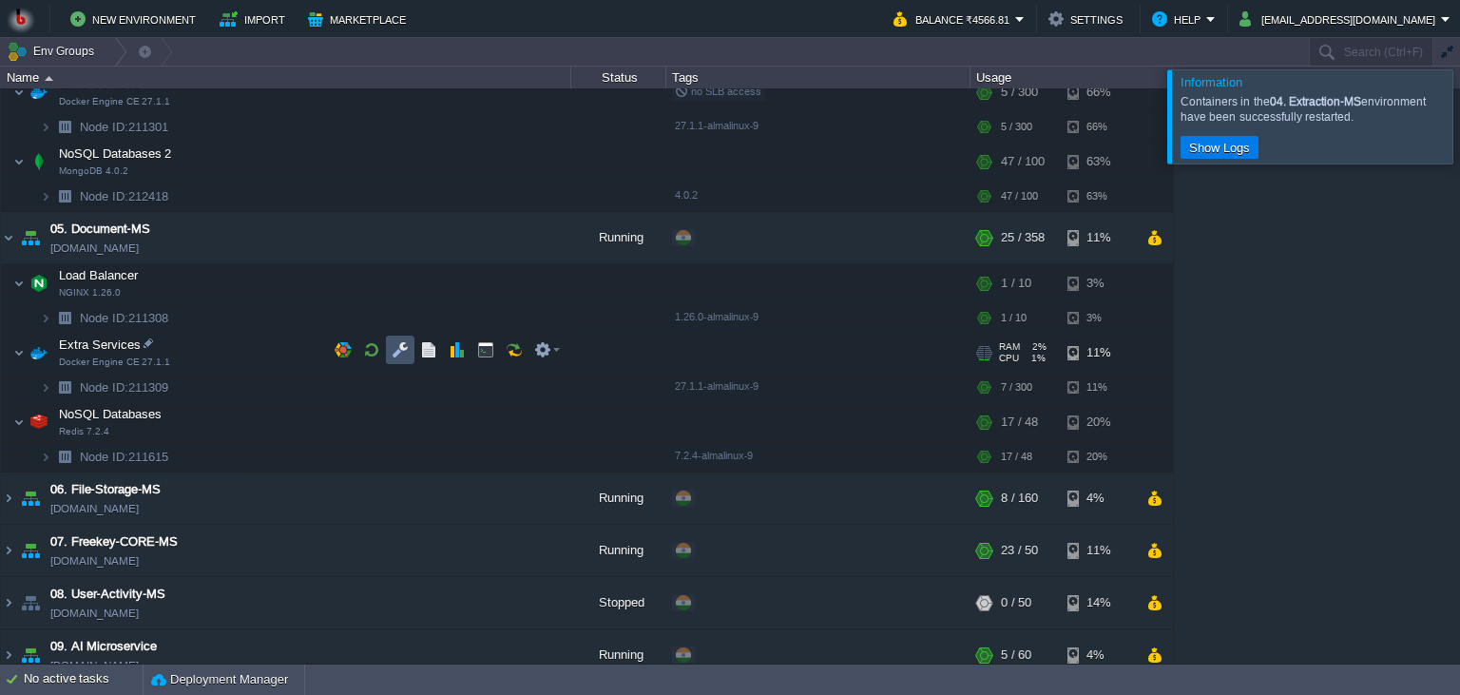
click at [404, 348] on button "button" at bounding box center [400, 349] width 17 height 17
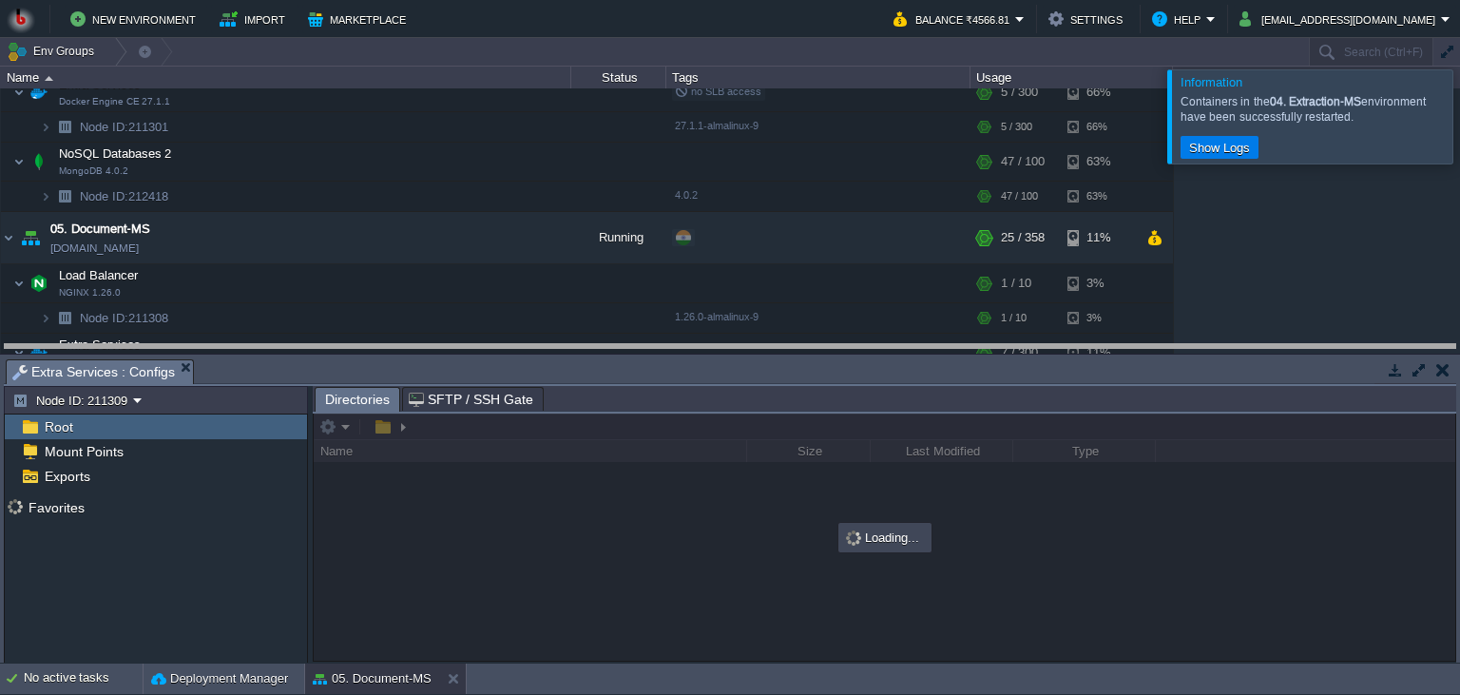
drag, startPoint x: 452, startPoint y: 380, endPoint x: 459, endPoint y: 241, distance: 138.9
click at [468, 241] on body "New Environment Import Marketplace Bonus ₹0.00 Upgrade Account Balance ₹4566.81…" at bounding box center [730, 347] width 1460 height 695
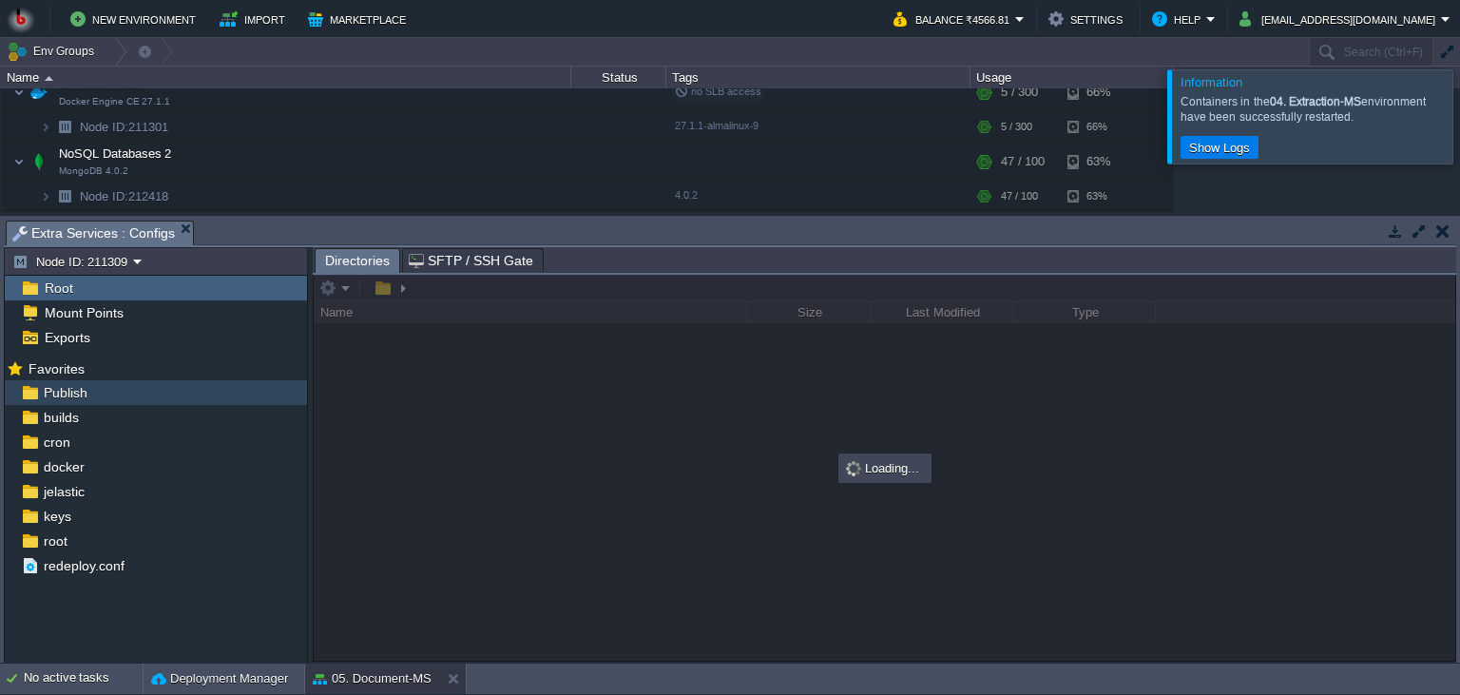
click at [140, 401] on div "Publish" at bounding box center [156, 392] width 302 height 25
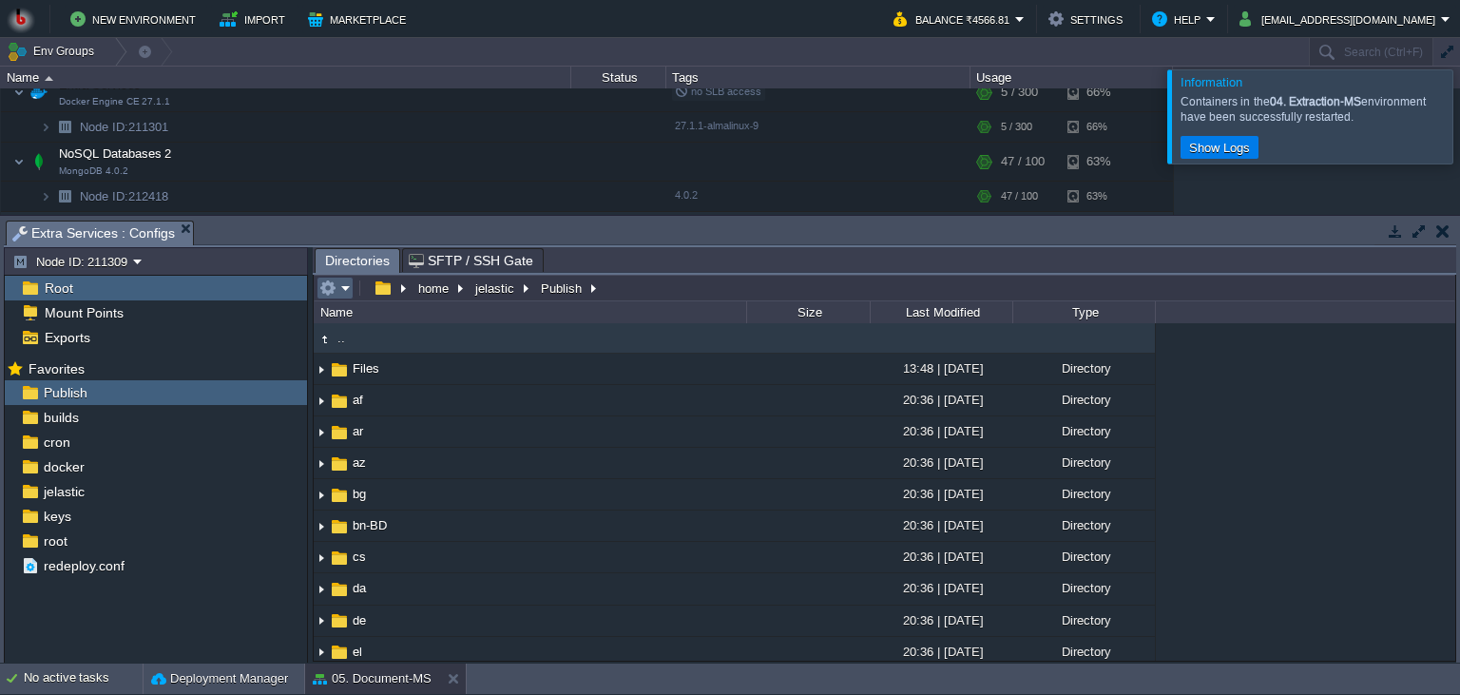
click at [337, 295] on em at bounding box center [334, 287] width 31 height 17
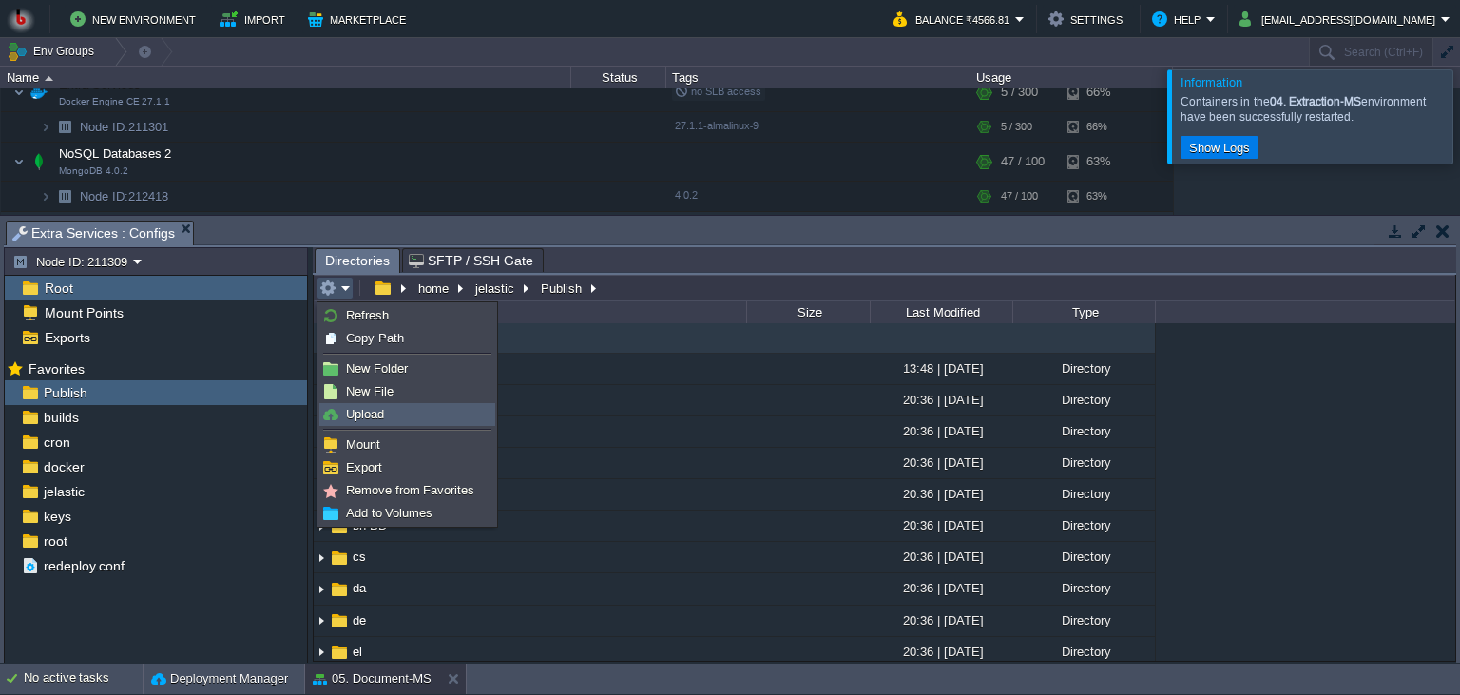
click at [373, 413] on span "Upload" at bounding box center [365, 414] width 38 height 14
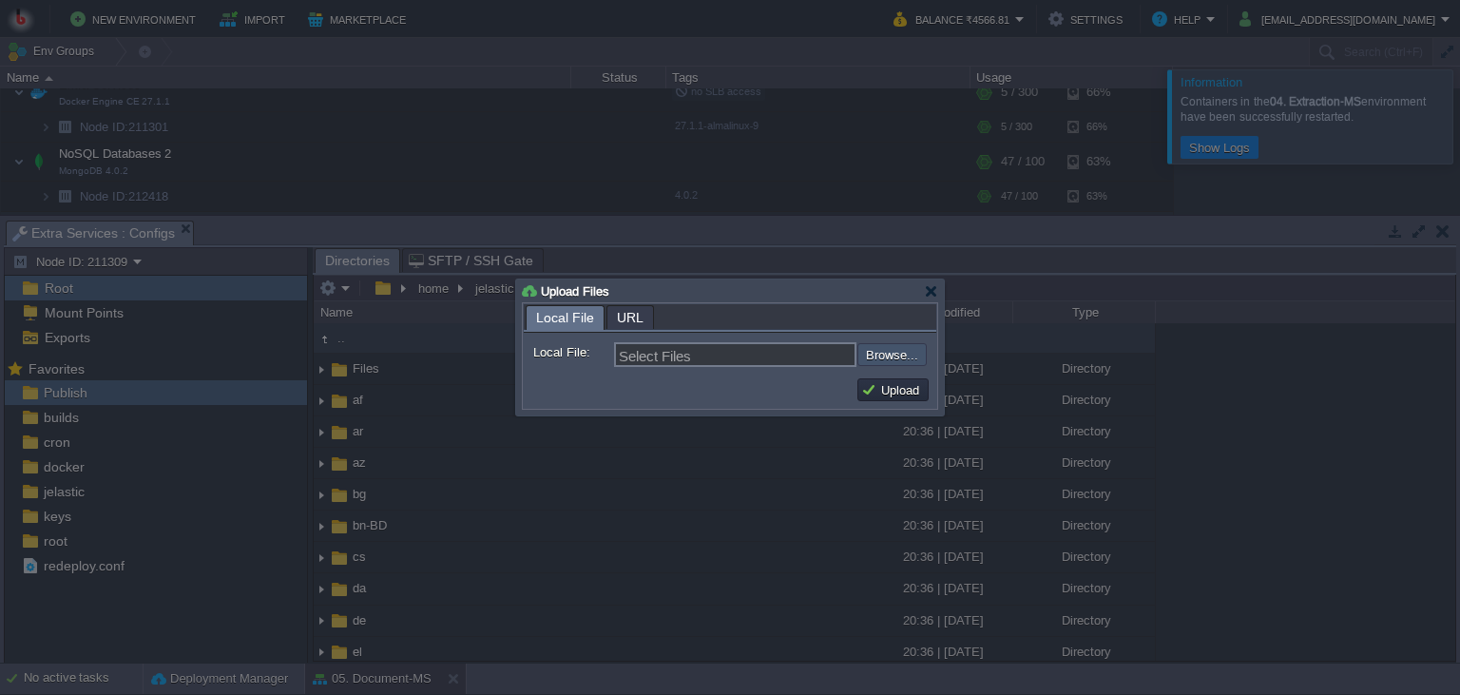
click at [894, 352] on input "file" at bounding box center [806, 354] width 240 height 23
type input "C:\fakepath\PdfGenerateMicroservice.dll"
type input "PdfGenerateMicroservice.dll"
click at [879, 384] on button "Upload" at bounding box center [893, 389] width 64 height 17
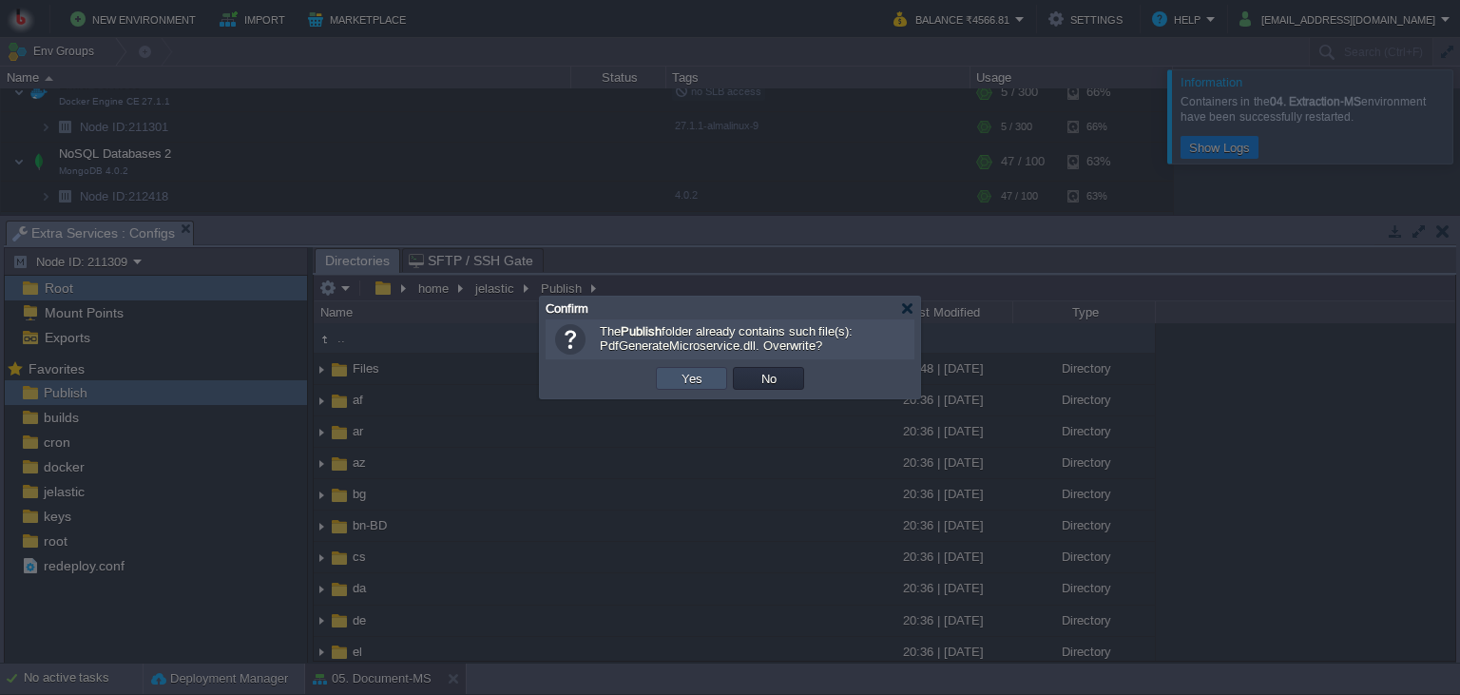
click at [703, 379] on button "Yes" at bounding box center [692, 378] width 32 height 17
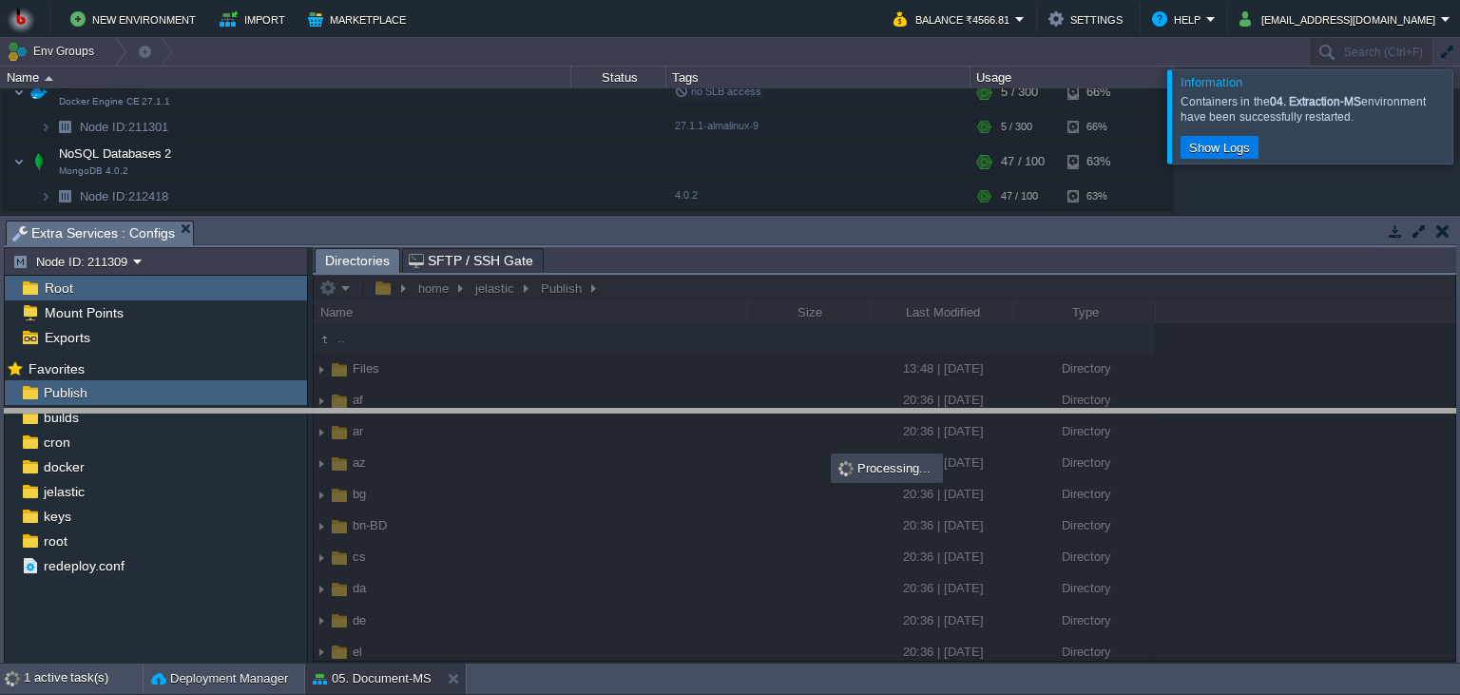
click at [824, 428] on body "New Environment Import Marketplace Bonus ₹0.00 Upgrade Account Balance ₹4566.81…" at bounding box center [730, 347] width 1460 height 695
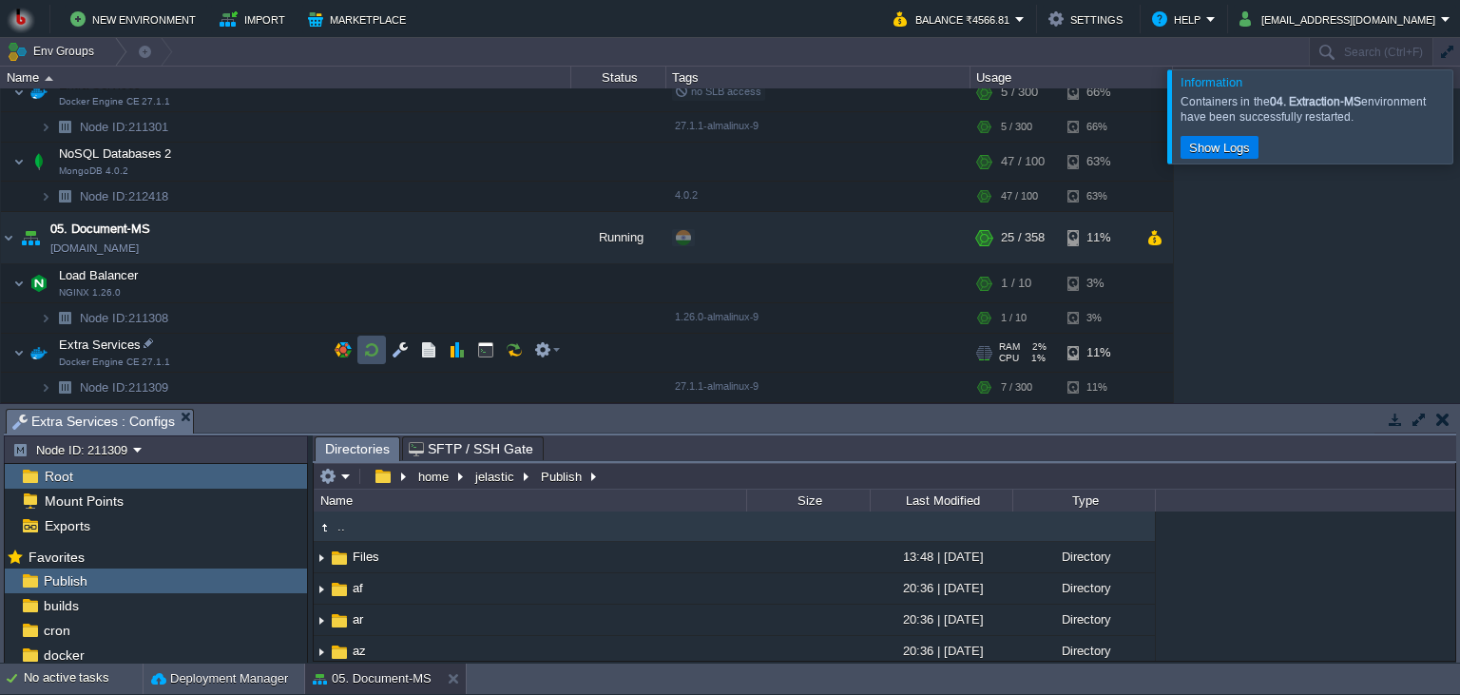
click at [376, 348] on button "button" at bounding box center [371, 349] width 17 height 17
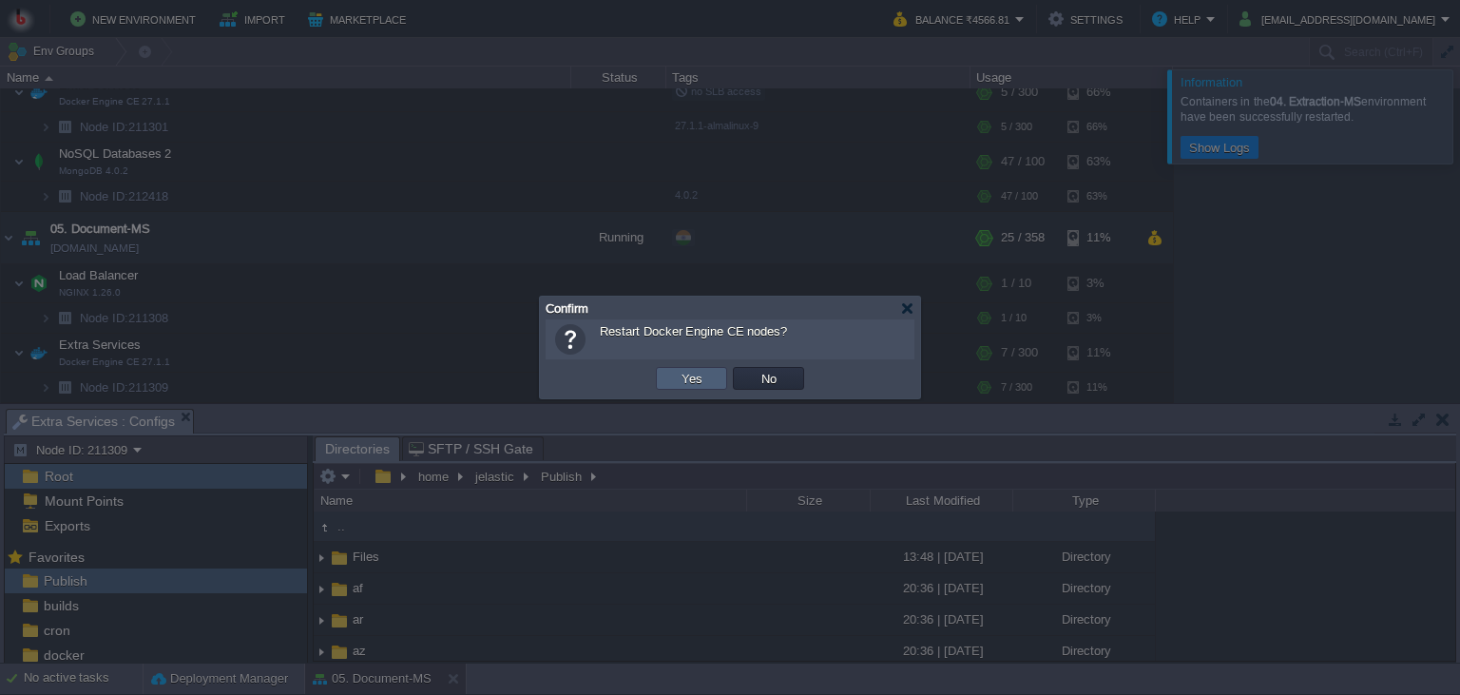
click at [678, 384] on button "Yes" at bounding box center [692, 378] width 32 height 17
